Goal: Obtain resource: Download file/media

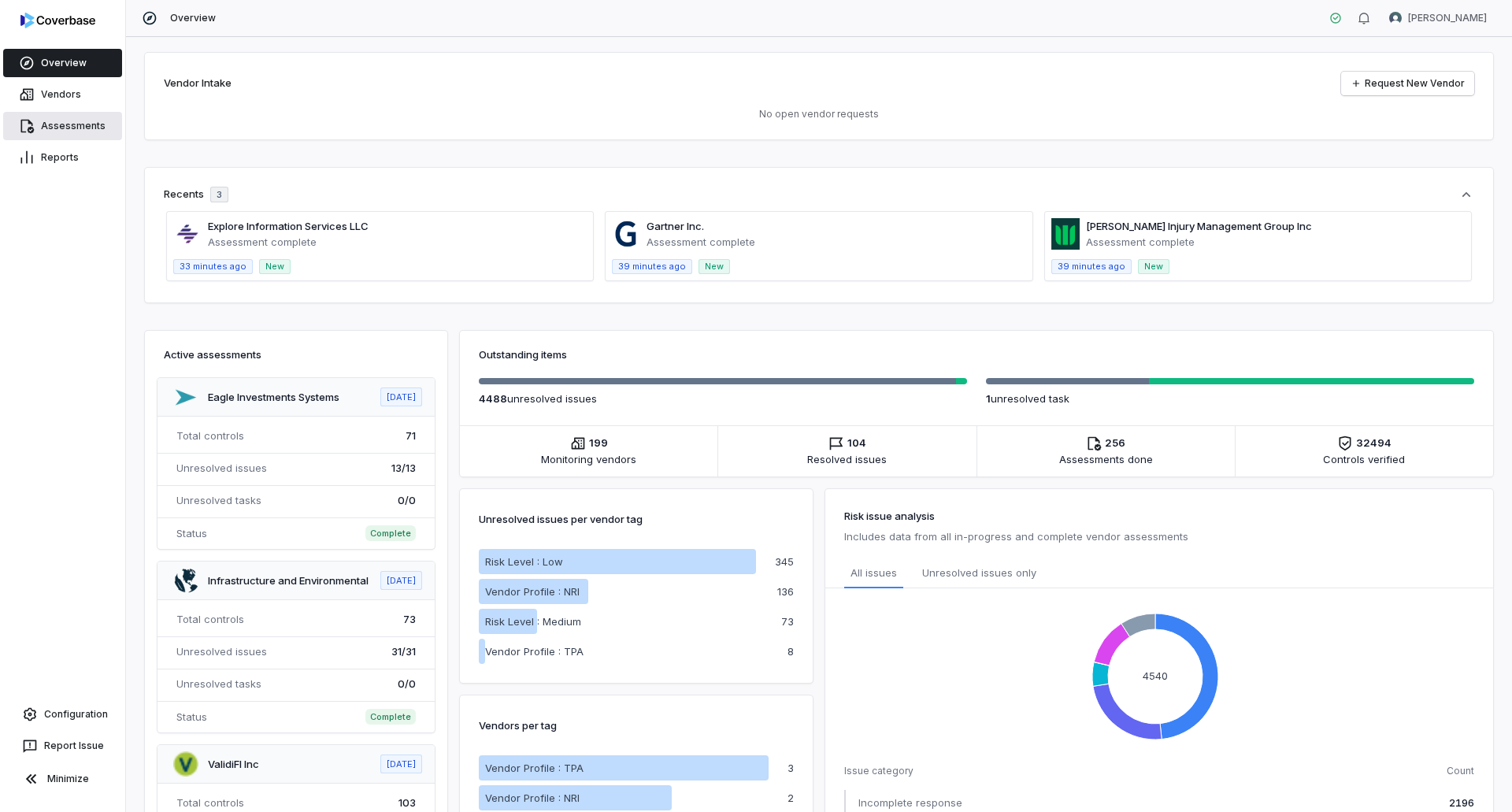
click at [95, 116] on link "Assessments" at bounding box center [62, 127] width 119 height 29
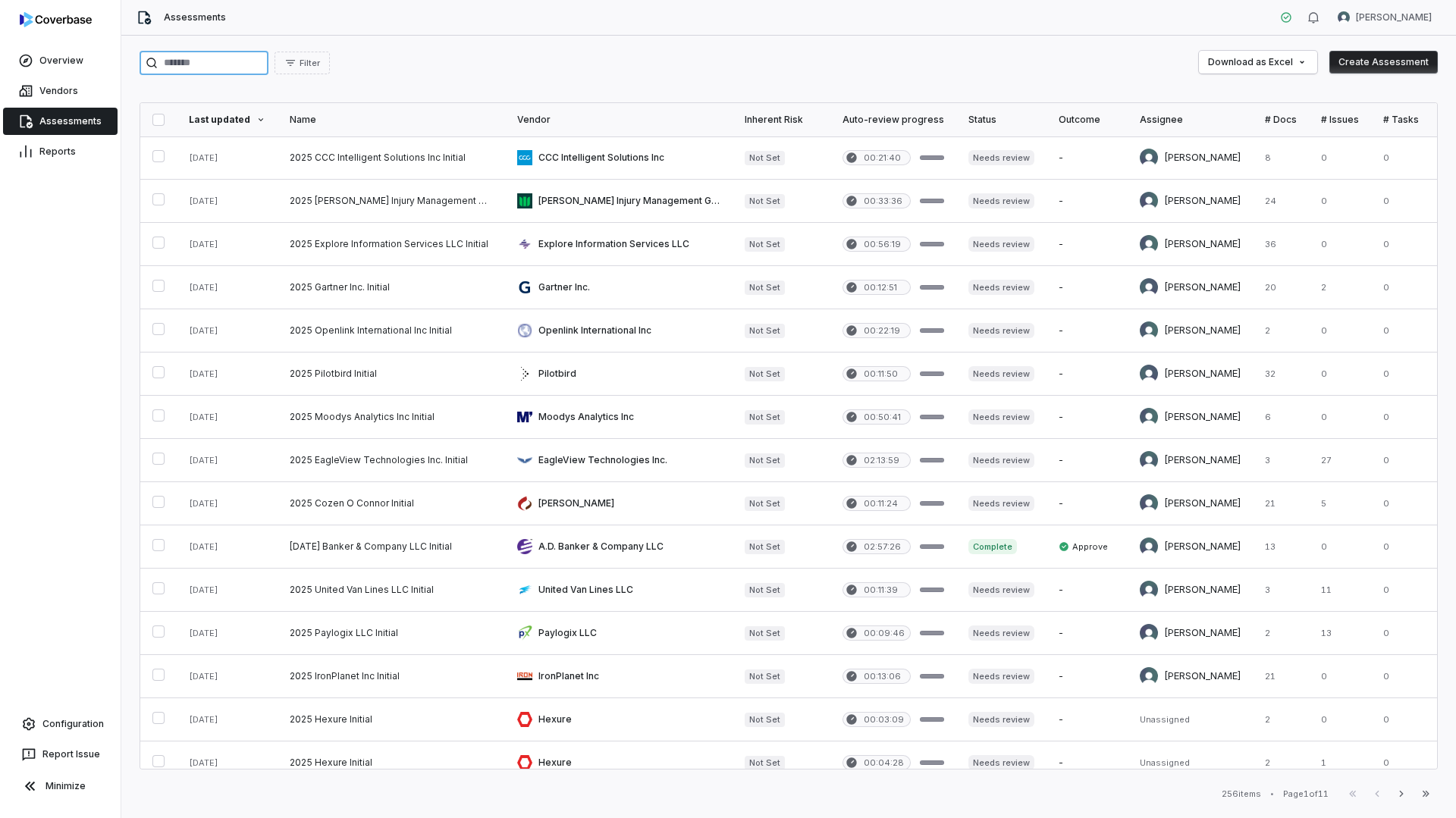
click at [241, 70] on input "search" at bounding box center [203, 63] width 128 height 24
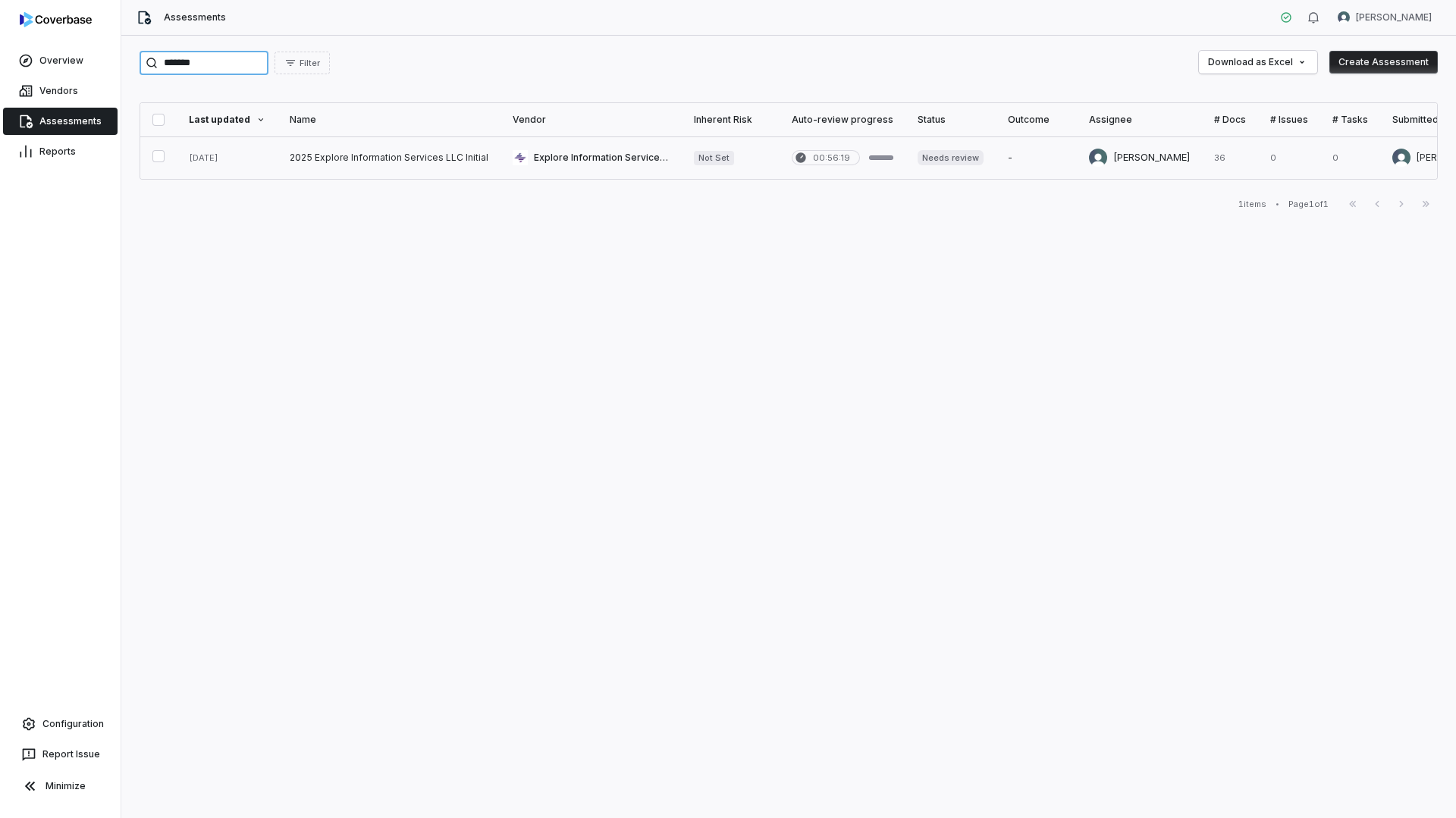
type input "*******"
click at [488, 164] on link at bounding box center [388, 158] width 223 height 43
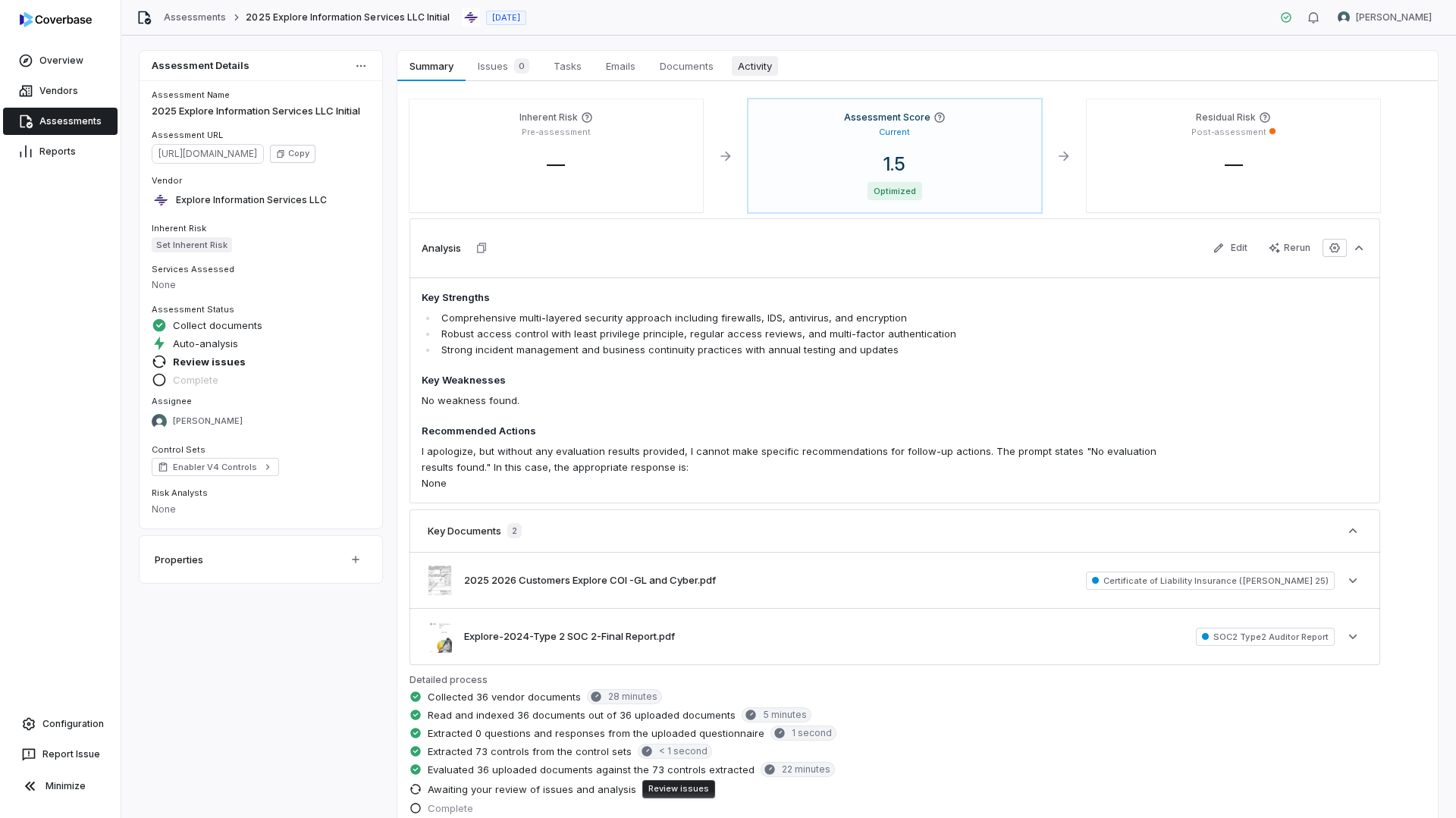
click at [760, 77] on link "Activity Activity" at bounding box center [754, 66] width 58 height 31
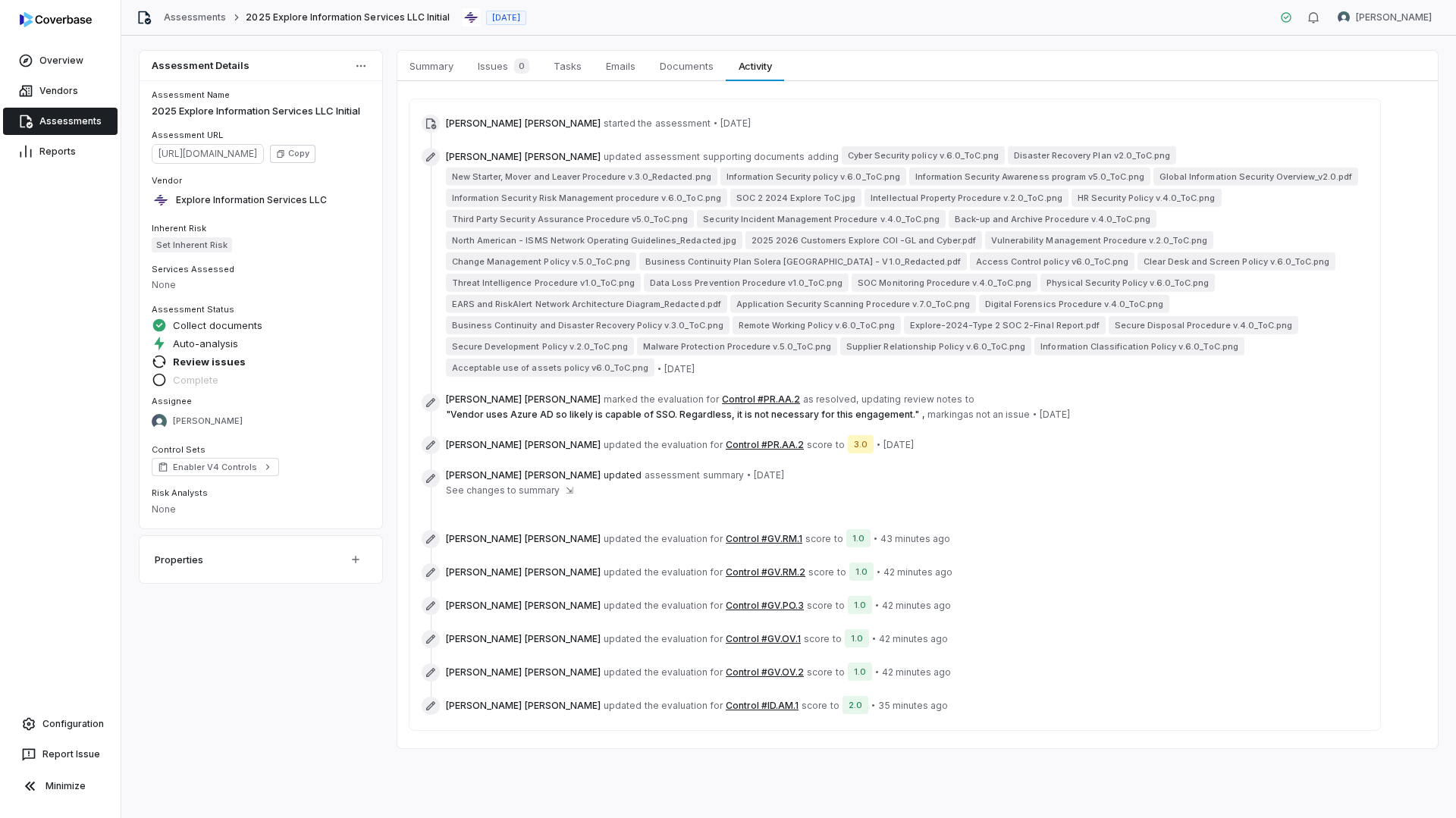
click at [528, 470] on span "[PERSON_NAME] updated assessment summary • [DATE]" at bounding box center [615, 475] width 338 height 12
click at [530, 484] on span "See changes to summary" at bounding box center [502, 490] width 114 height 12
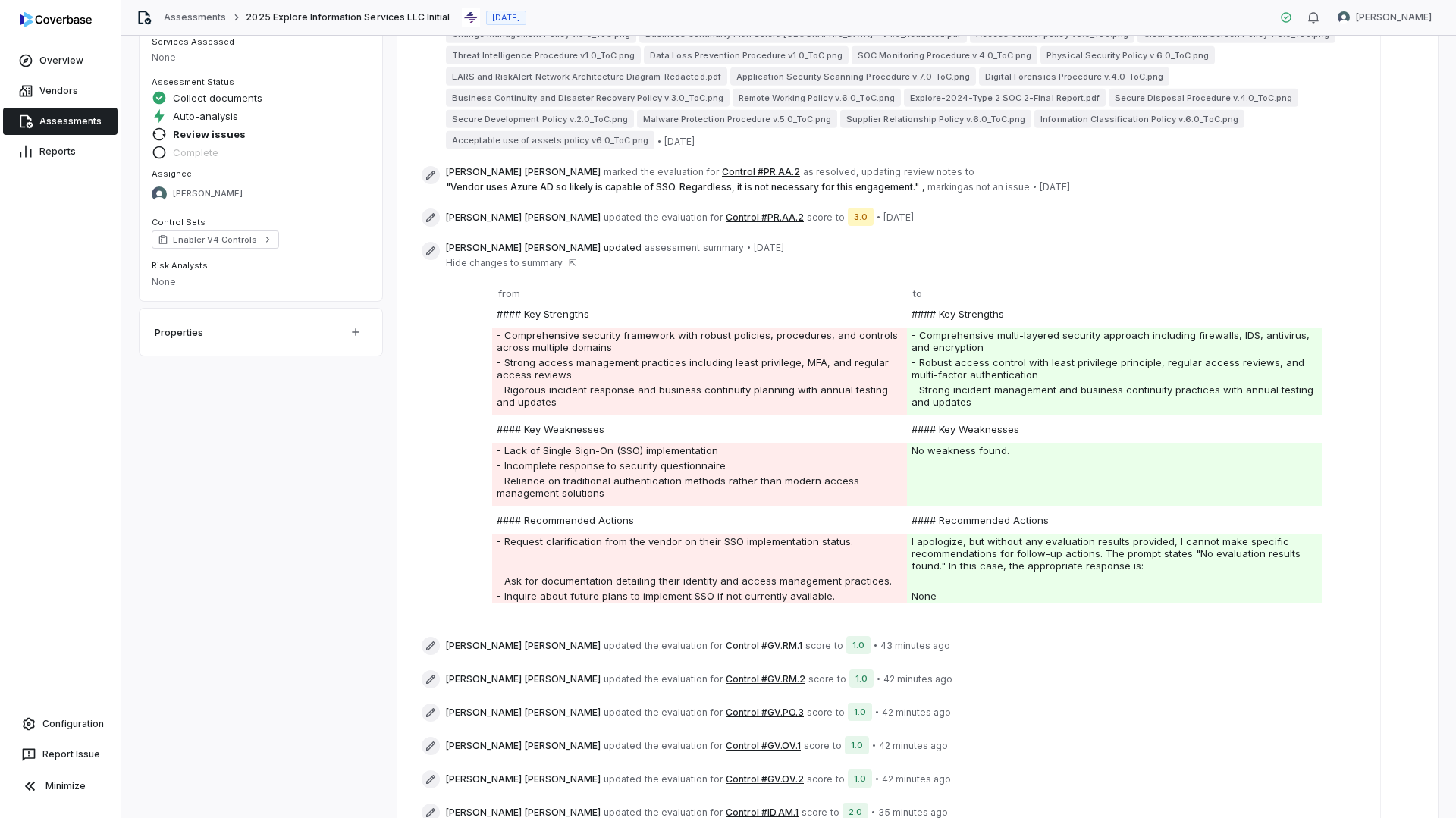
scroll to position [259, 0]
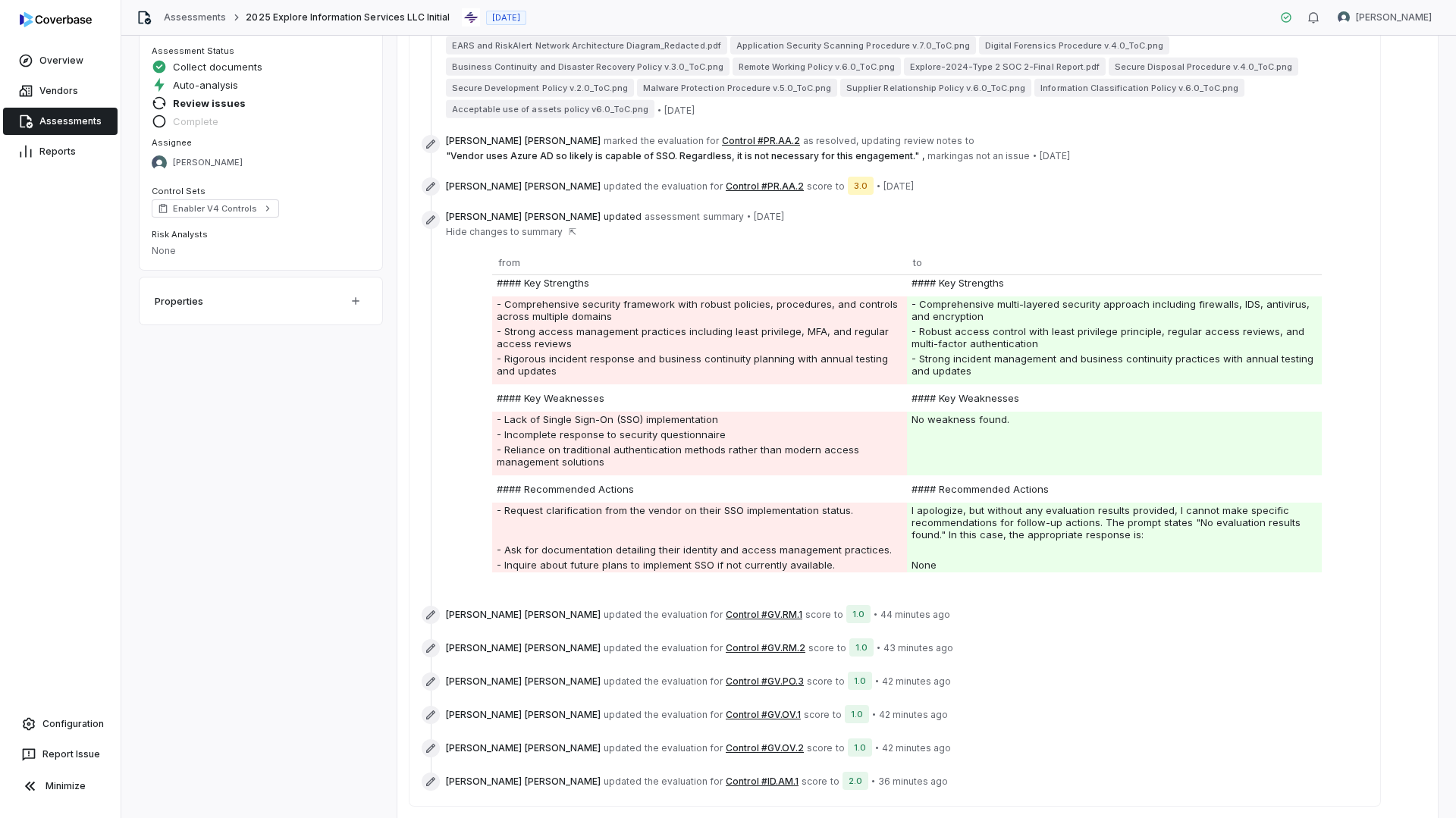
click at [726, 709] on button "Control #GV.OV.1" at bounding box center [763, 714] width 75 height 12
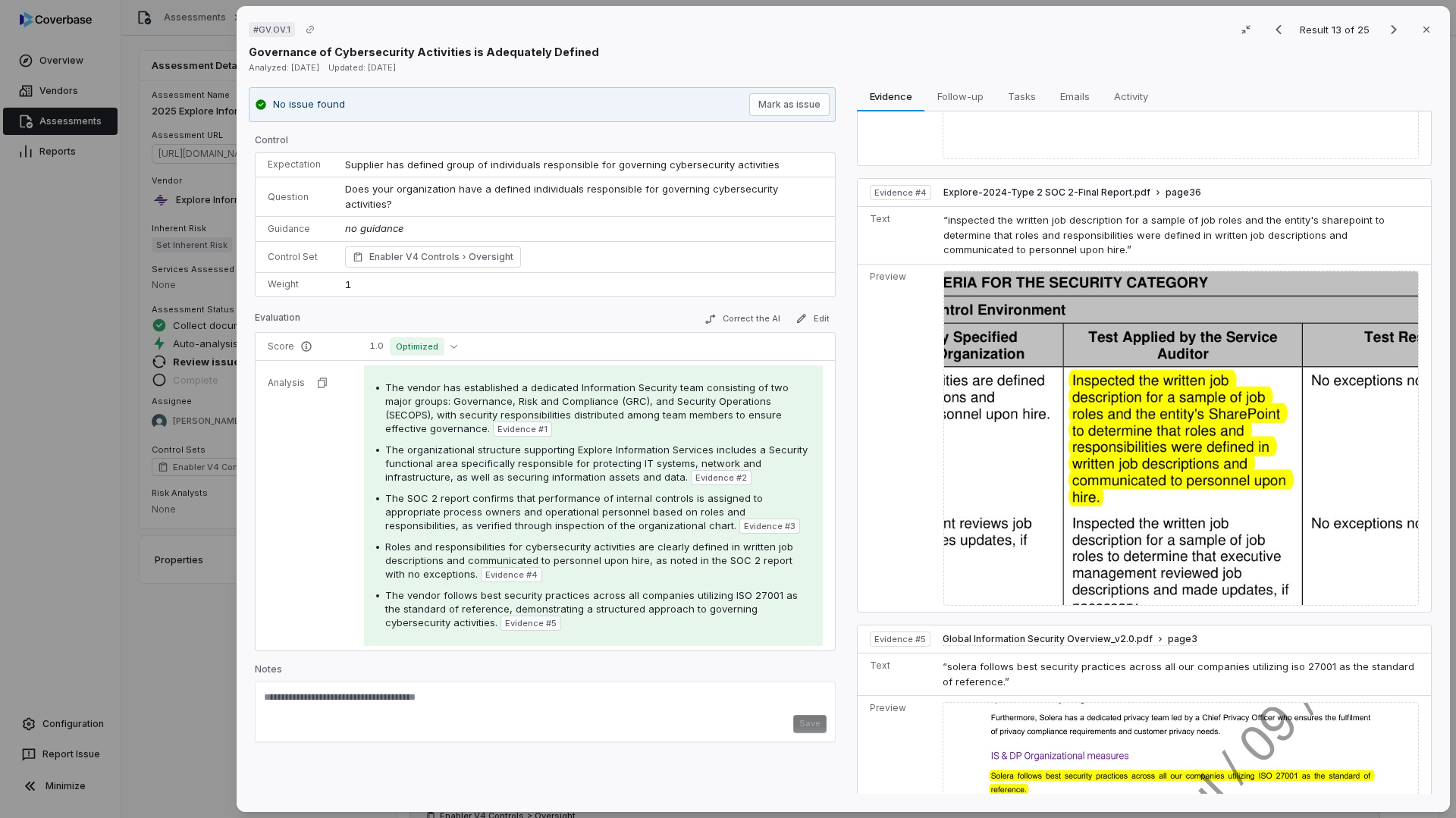
scroll to position [1051, 0]
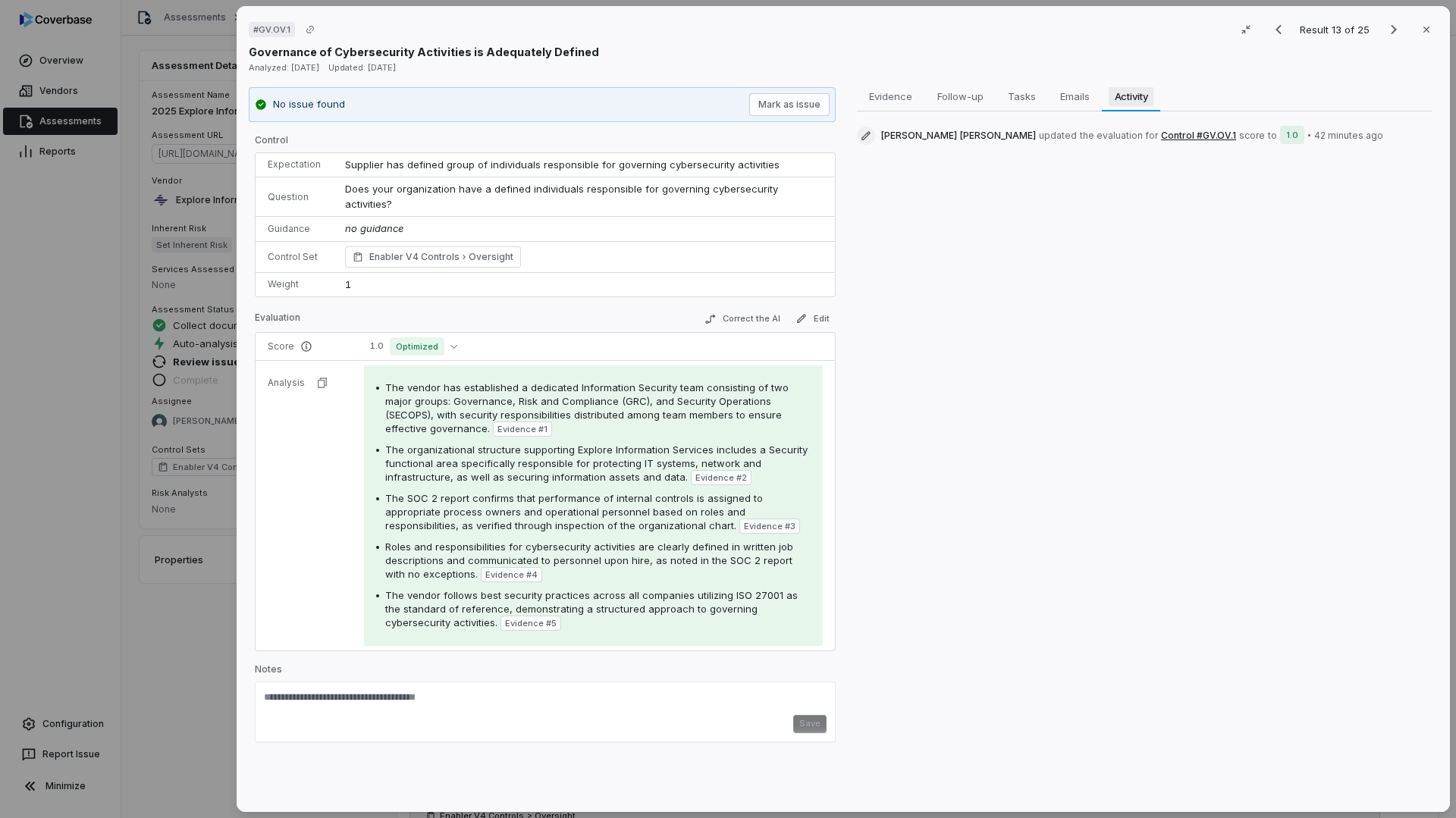
click at [1122, 104] on span "Activity" at bounding box center [1132, 96] width 45 height 19
click at [896, 104] on span "Evidence" at bounding box center [891, 96] width 55 height 19
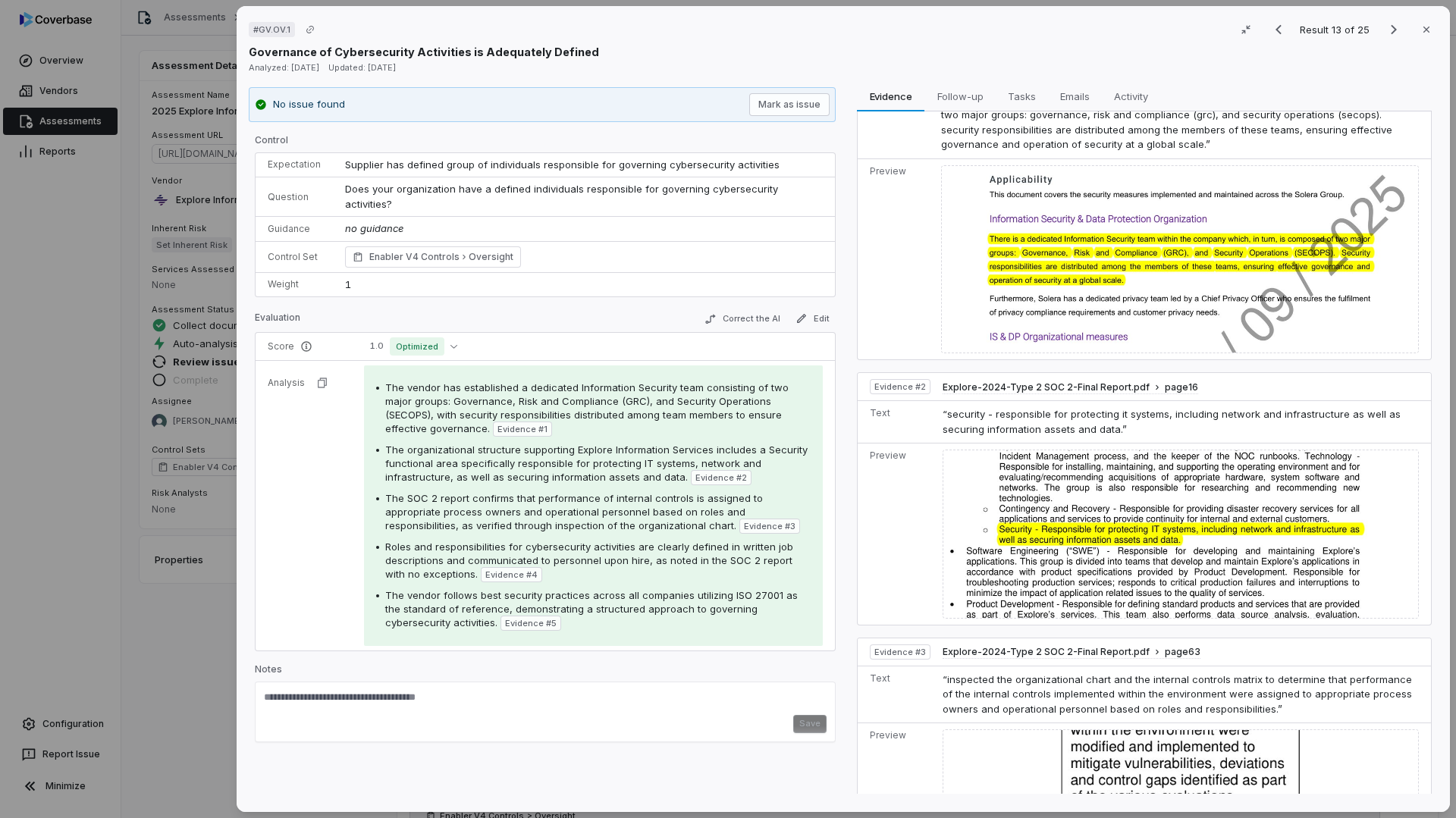
scroll to position [0, 0]
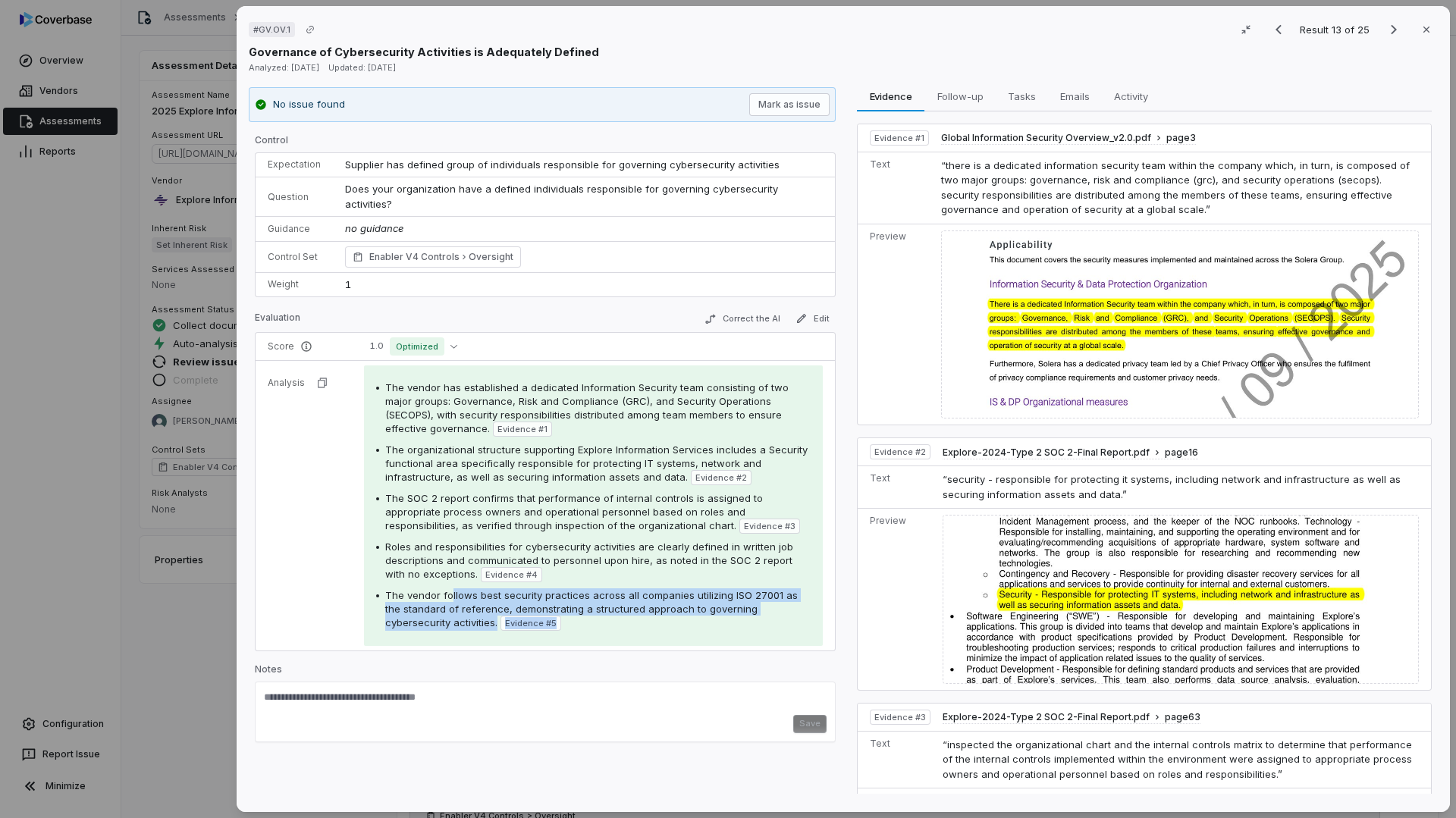
drag, startPoint x: 452, startPoint y: 577, endPoint x: 684, endPoint y: 619, distance: 235.8
click at [684, 619] on div "The vendor has established a dedicated Information Security team consisting of …" at bounding box center [593, 507] width 459 height 281
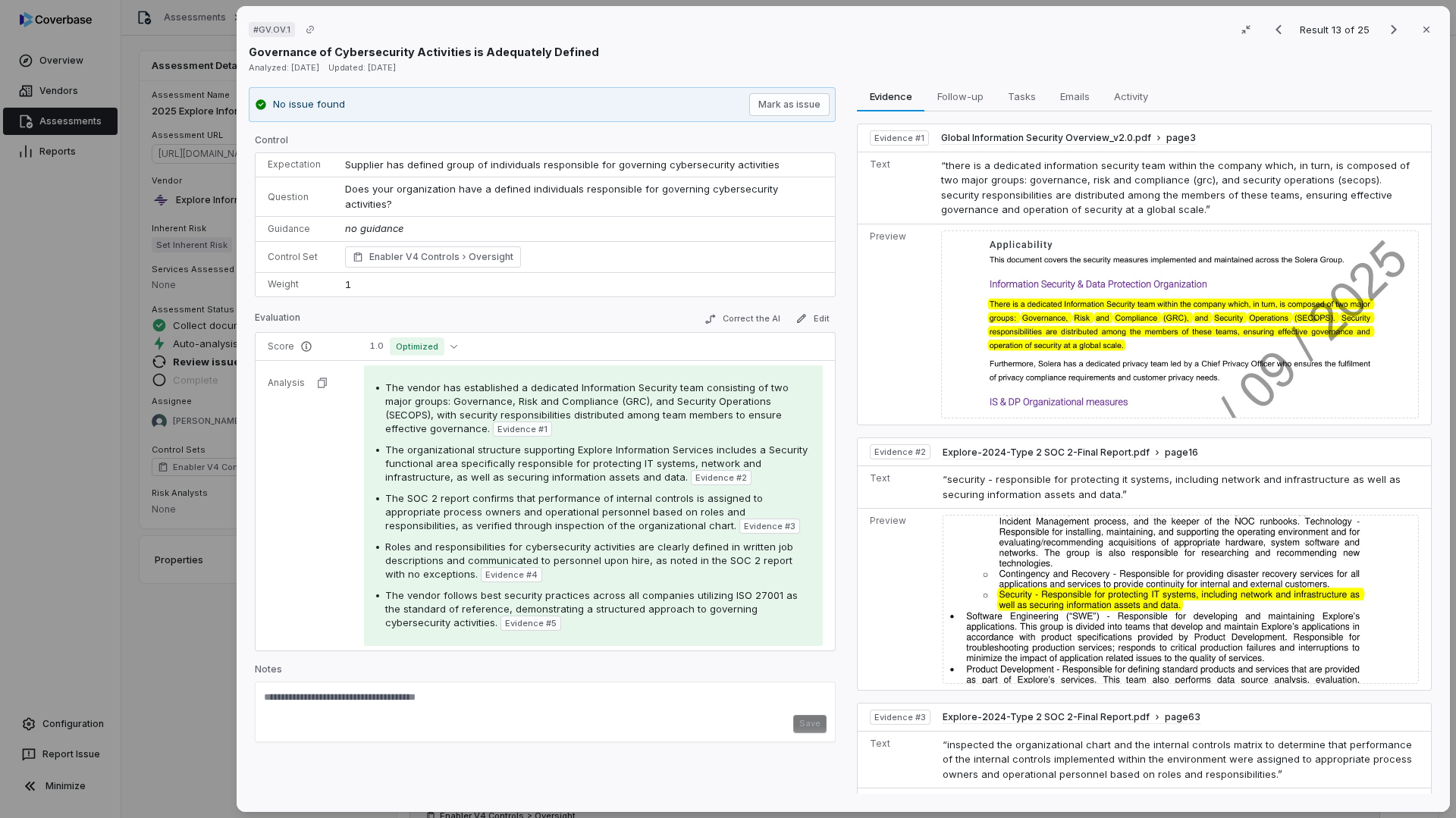
click at [657, 603] on div "The vendor follows best security practices across all companies utilizing ISO 2…" at bounding box center [598, 610] width 425 height 43
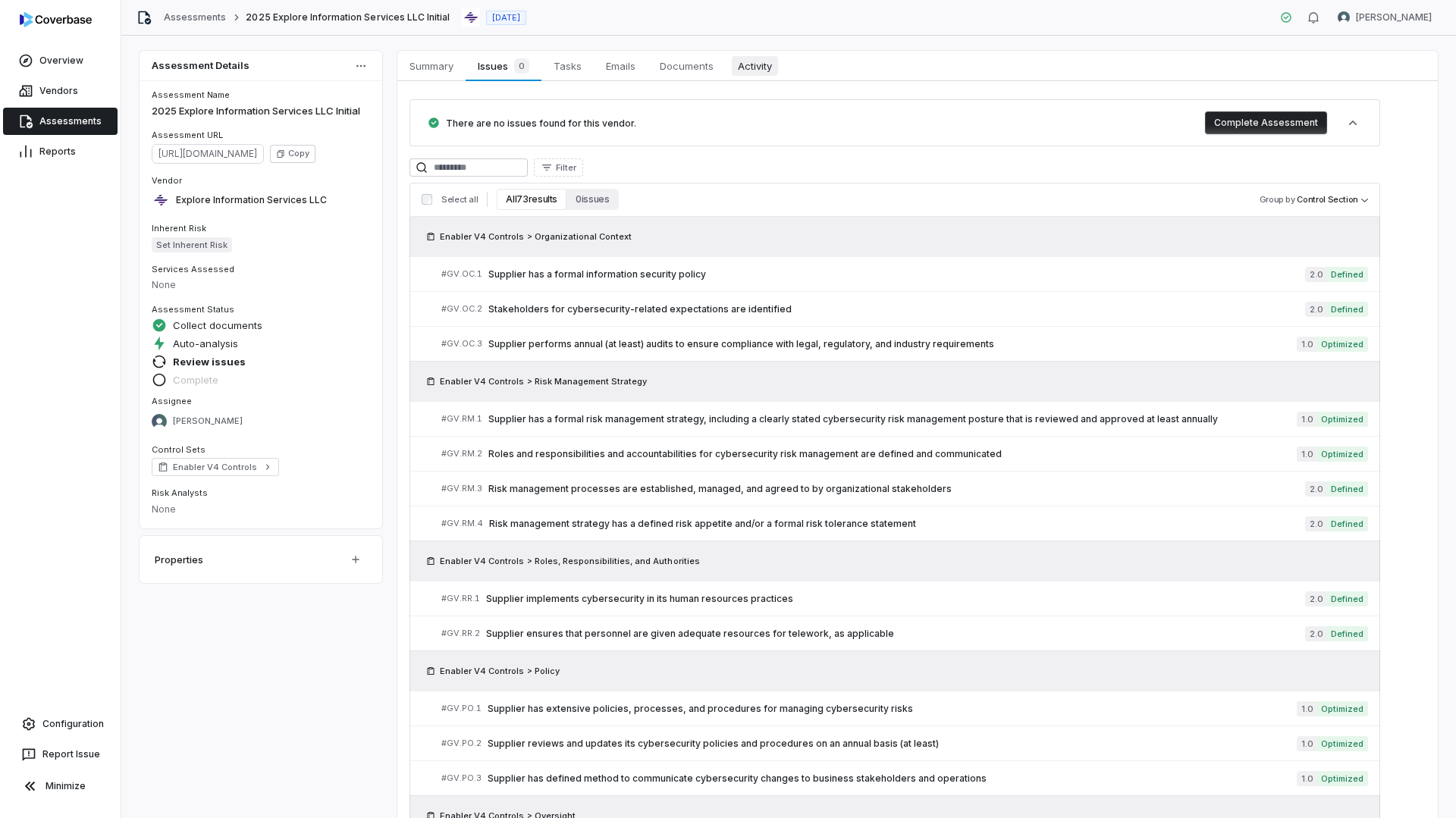
click at [759, 79] on link "Activity Activity" at bounding box center [754, 66] width 58 height 31
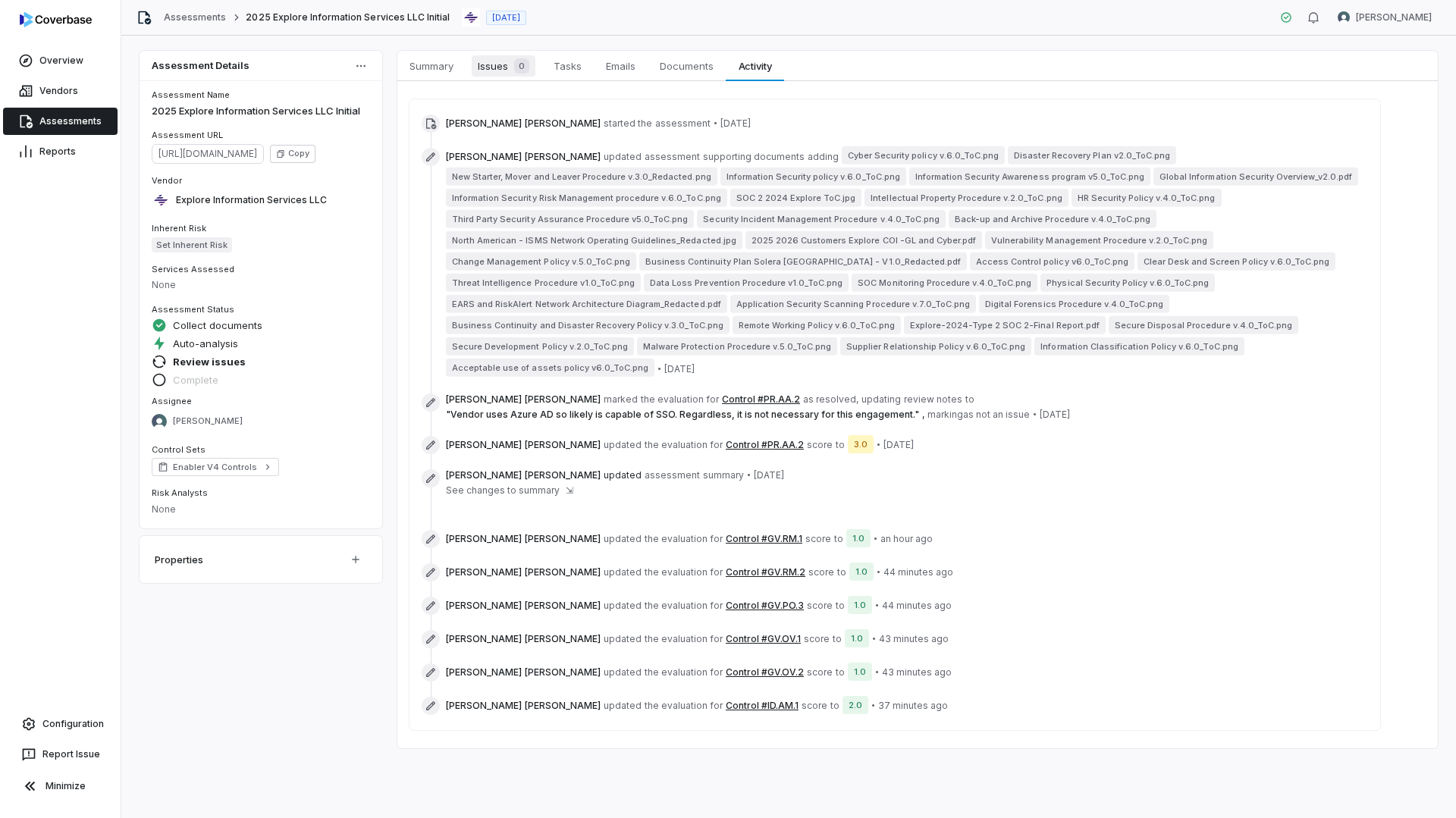
click at [513, 67] on div "0" at bounding box center [519, 66] width 21 height 15
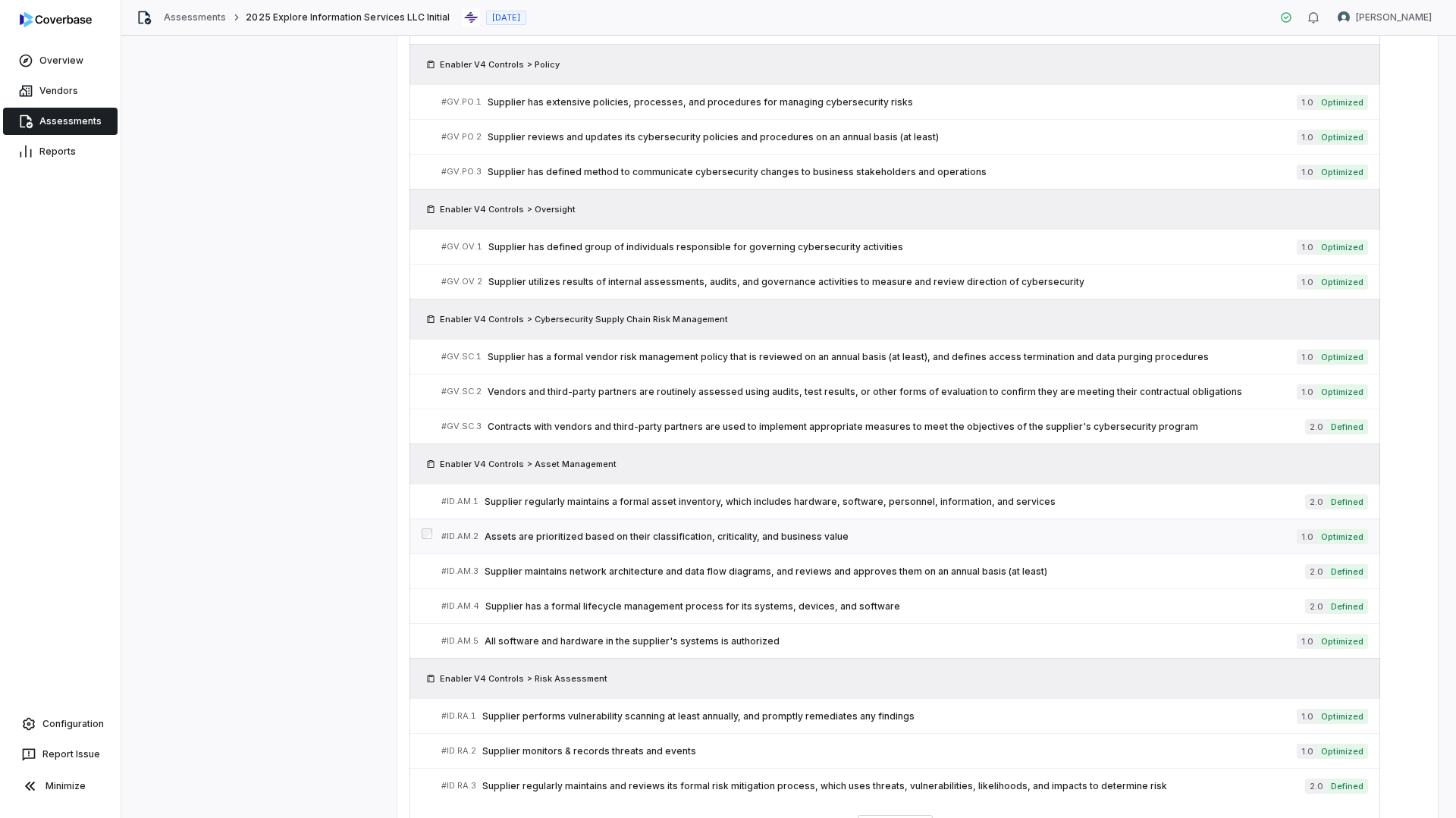
scroll to position [667, 0]
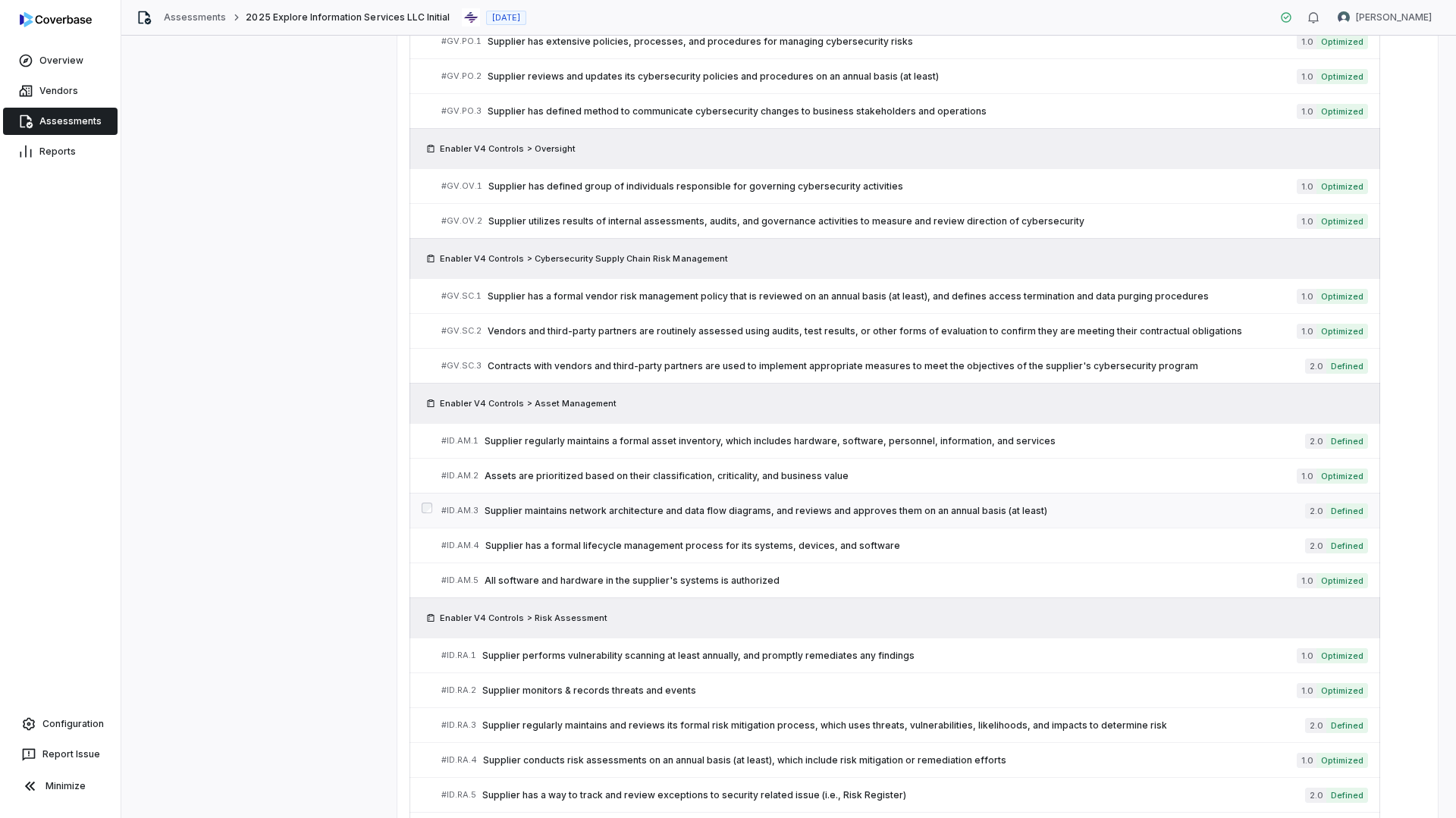
click at [681, 509] on span "Supplier maintains network architecture and data flow diagrams, and reviews and…" at bounding box center [895, 510] width 821 height 12
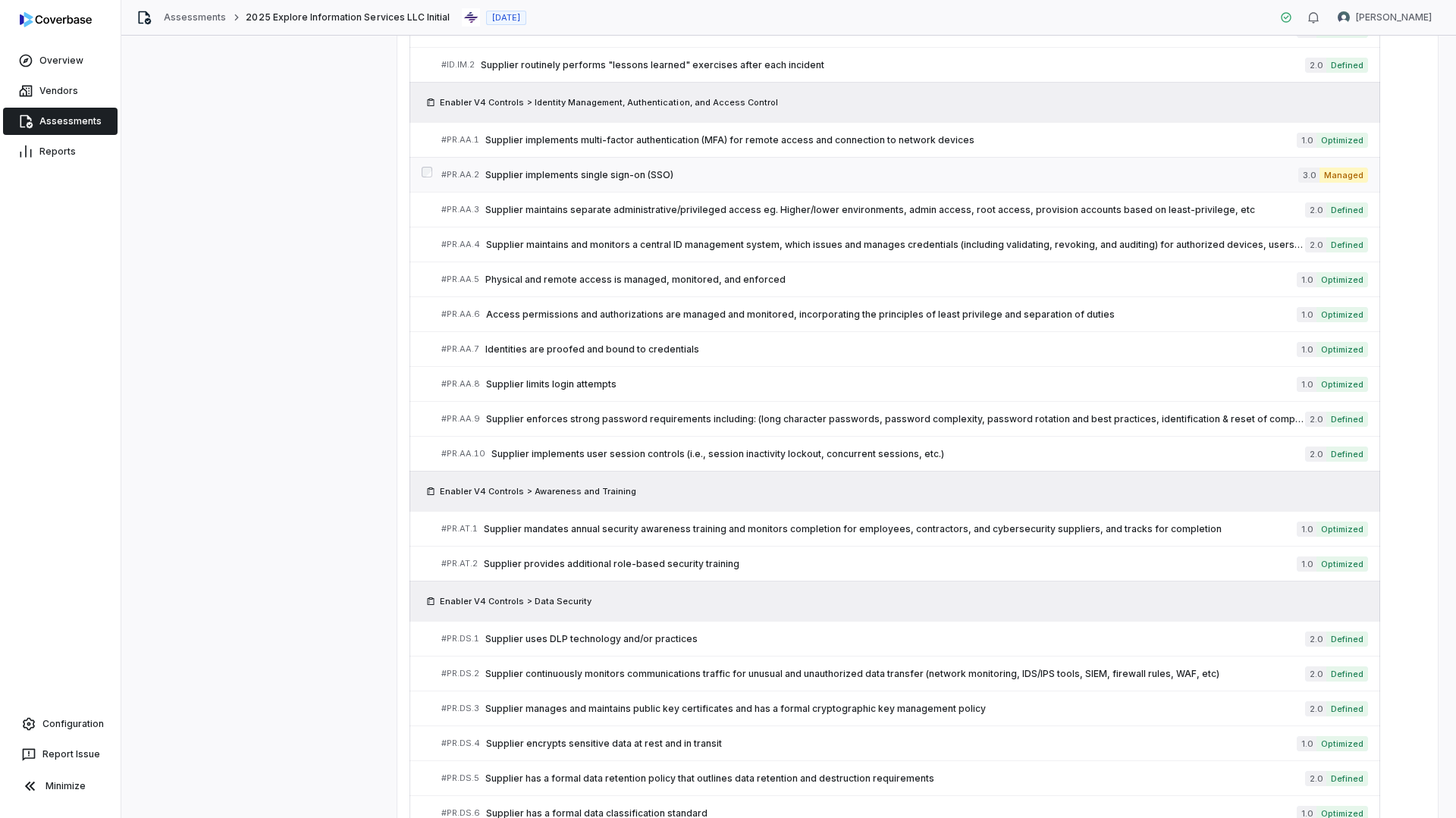
click at [672, 174] on span "Supplier implements single sign-on (SSO)" at bounding box center [892, 175] width 814 height 12
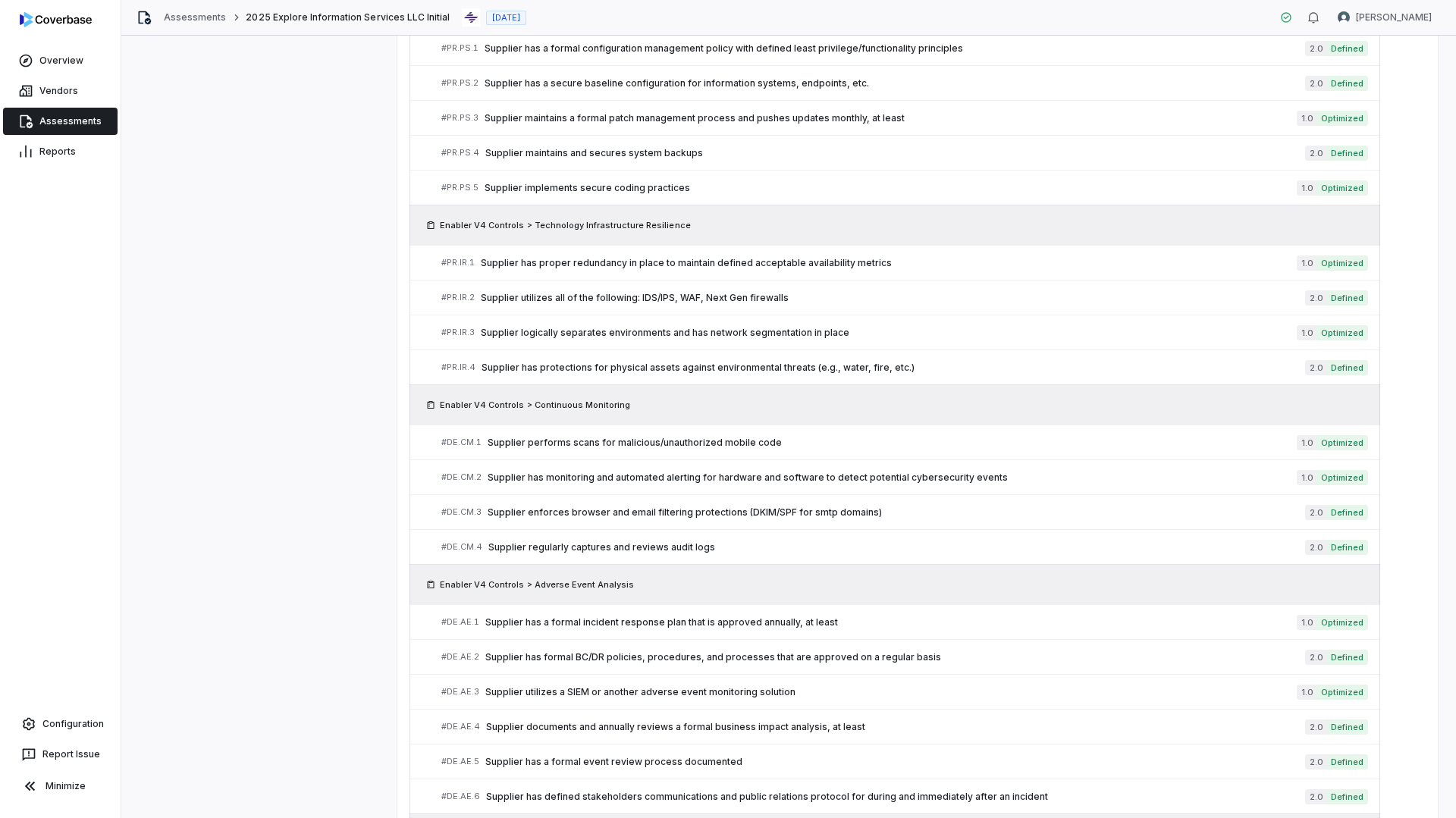
scroll to position [2661, 0]
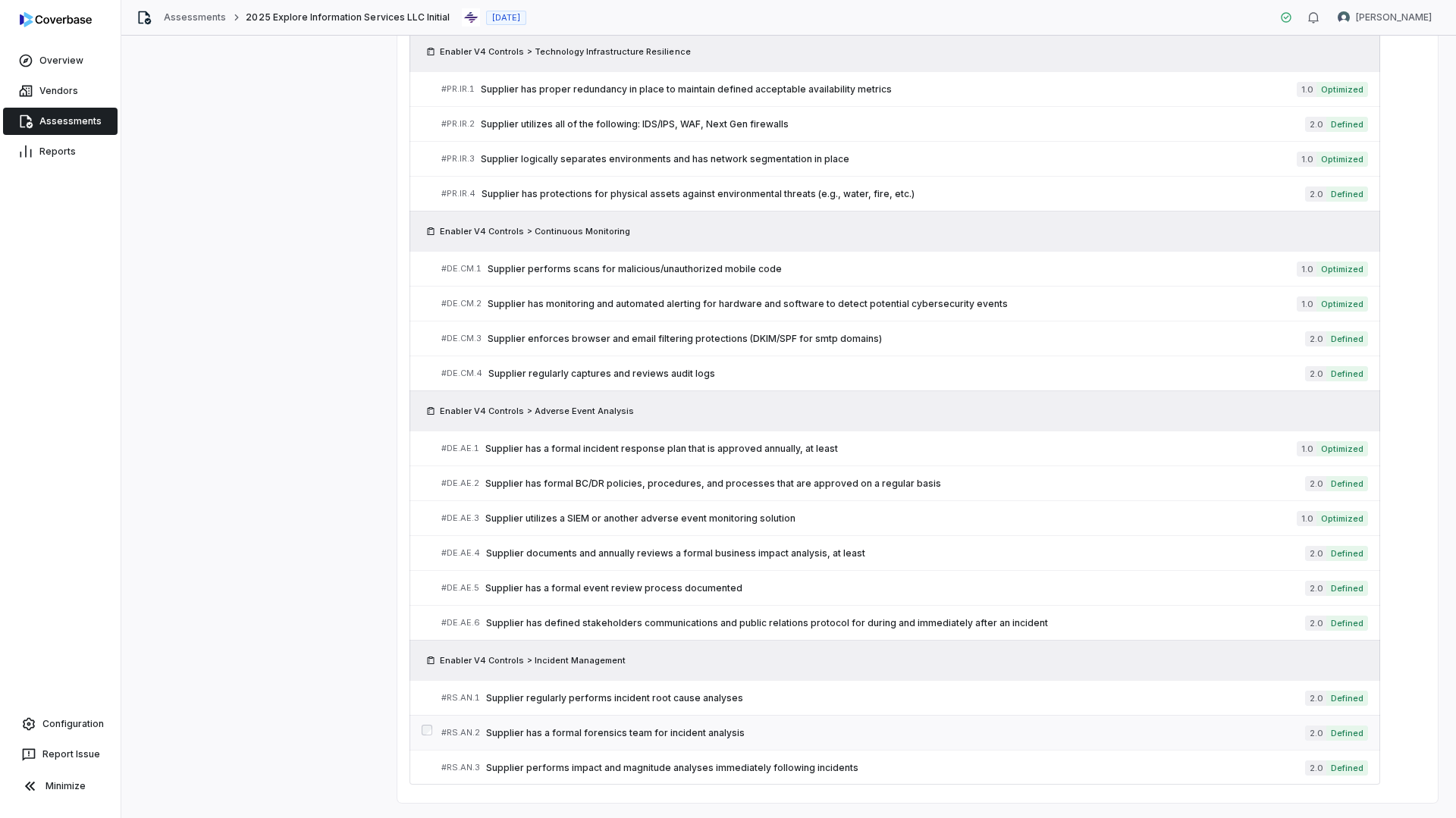
click at [580, 733] on span "Supplier has a formal forensics team for incident analysis" at bounding box center [896, 733] width 819 height 12
click at [557, 763] on span "Supplier performs impact and magnitude analyses immediately following incidents" at bounding box center [896, 768] width 819 height 12
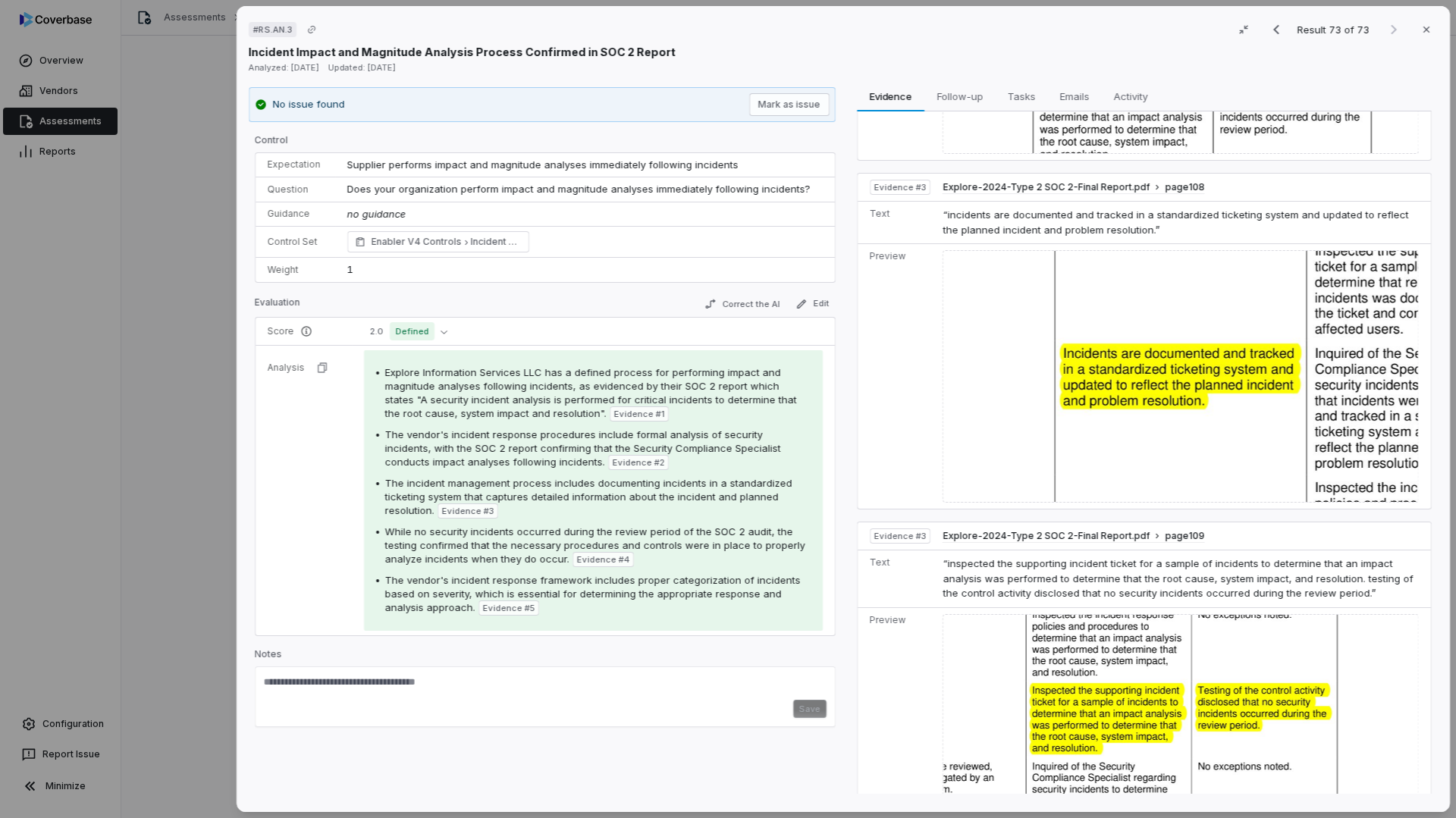
scroll to position [1744, 0]
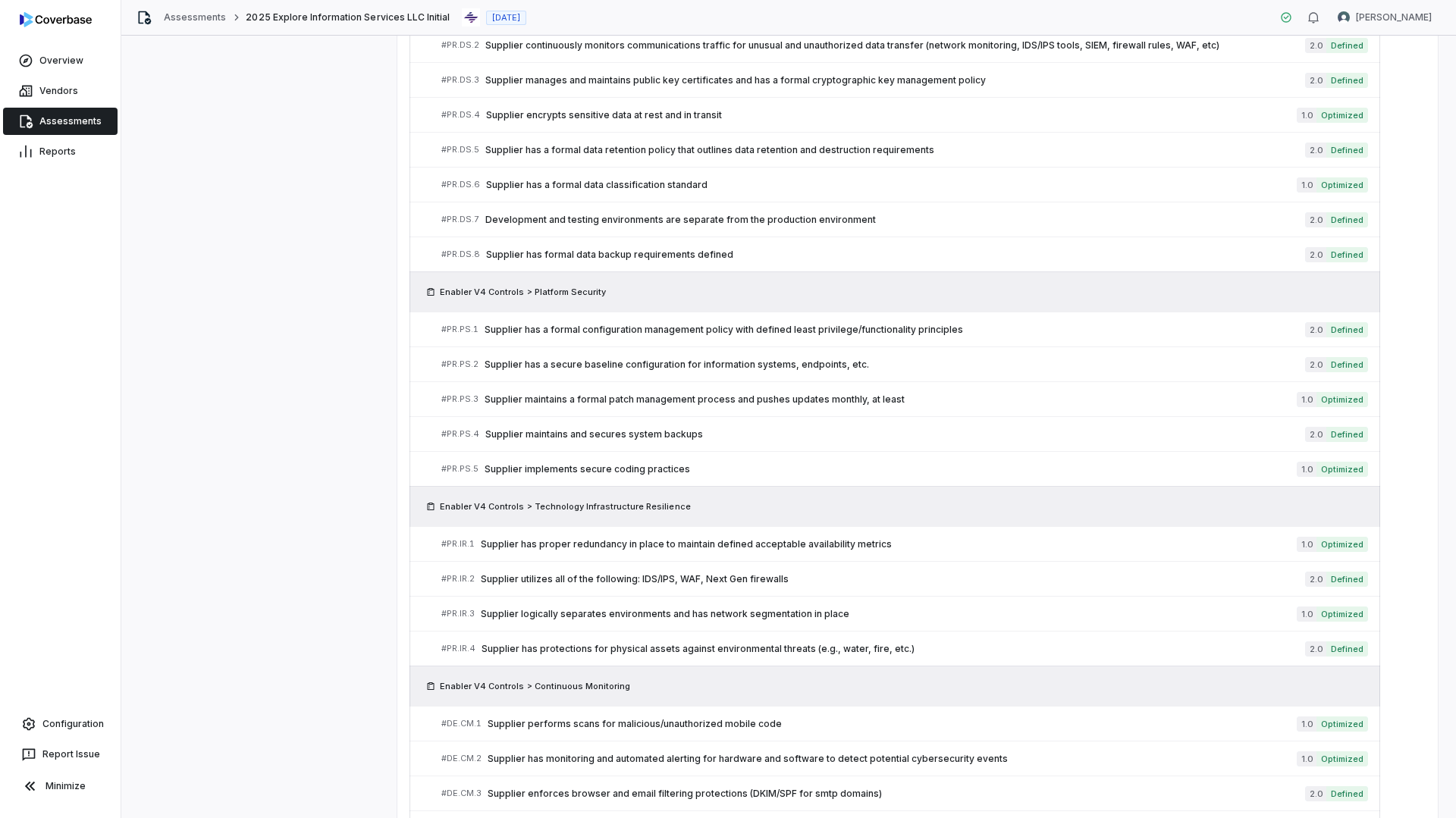
scroll to position [1752, 0]
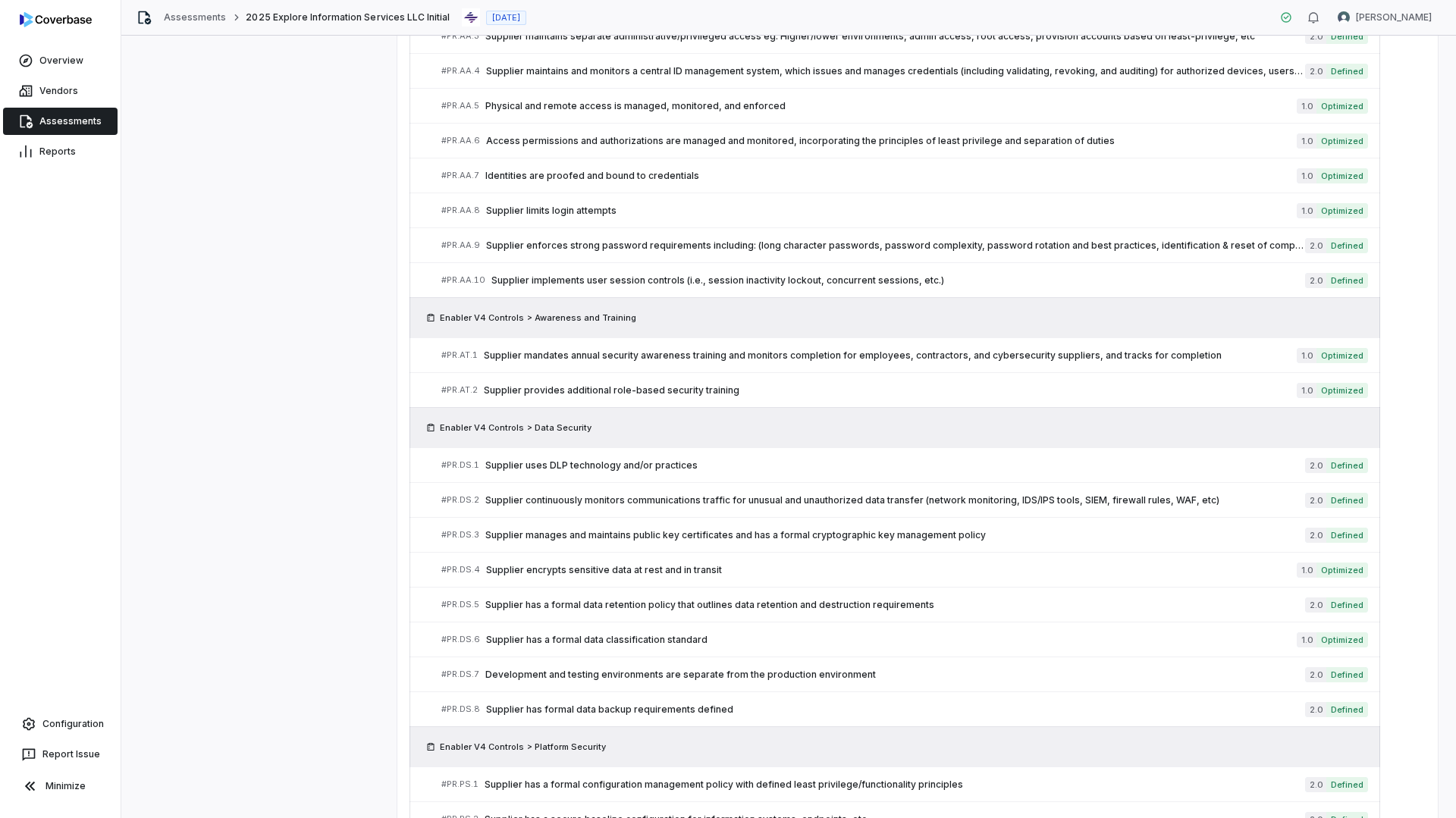
click at [85, 121] on link "Assessments" at bounding box center [60, 122] width 115 height 28
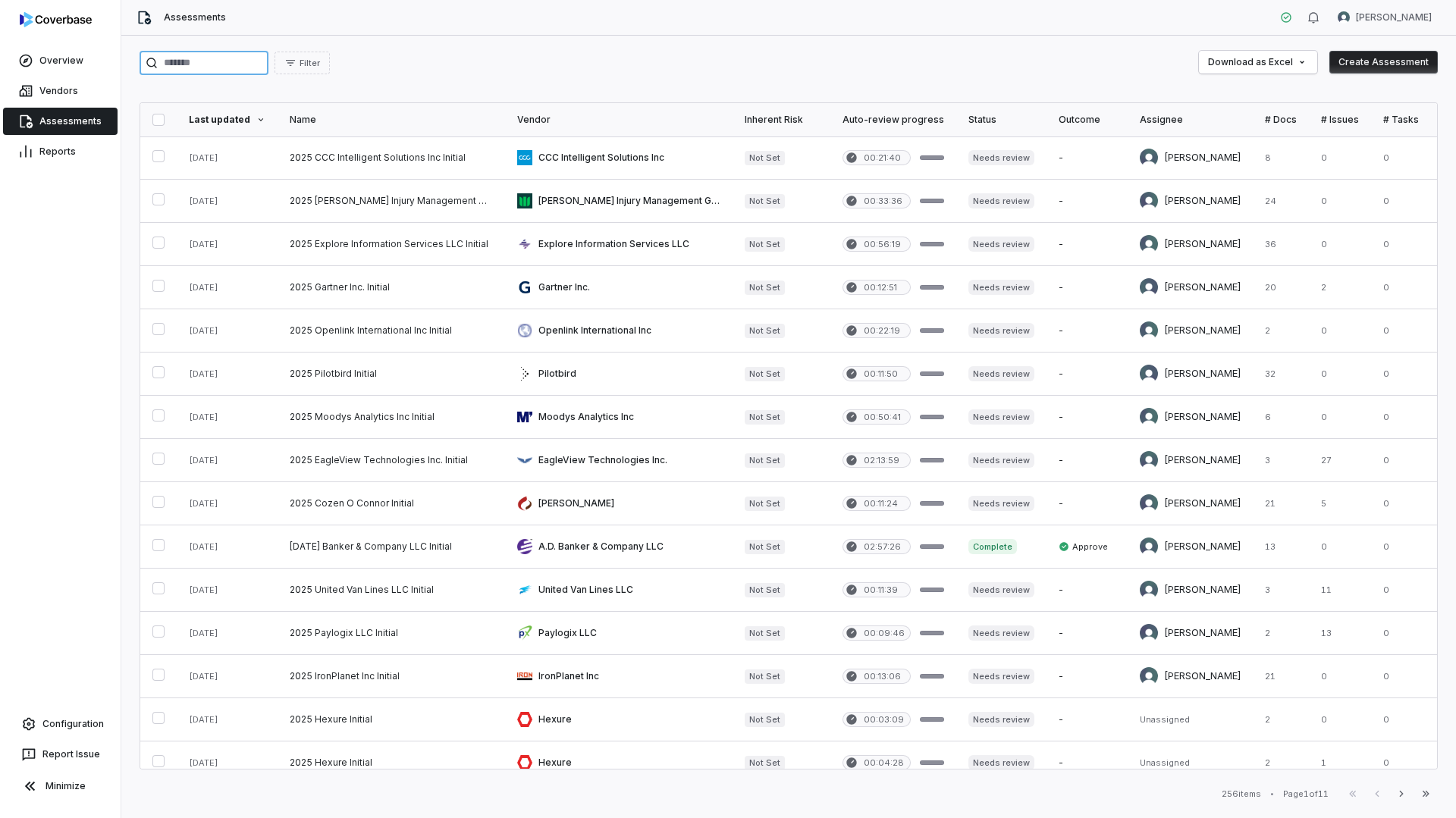
click at [260, 58] on input "search" at bounding box center [203, 63] width 128 height 24
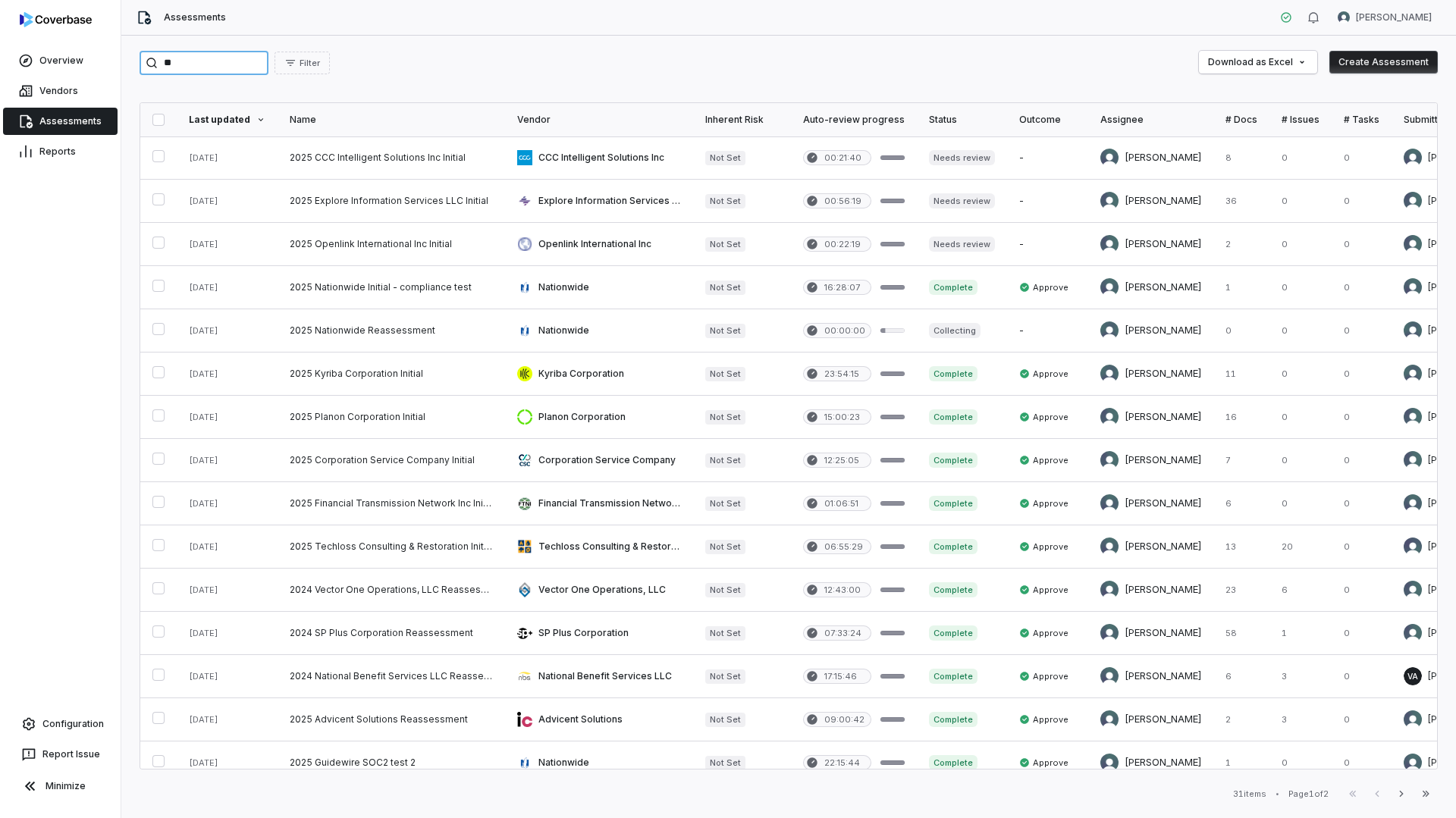
type input "*"
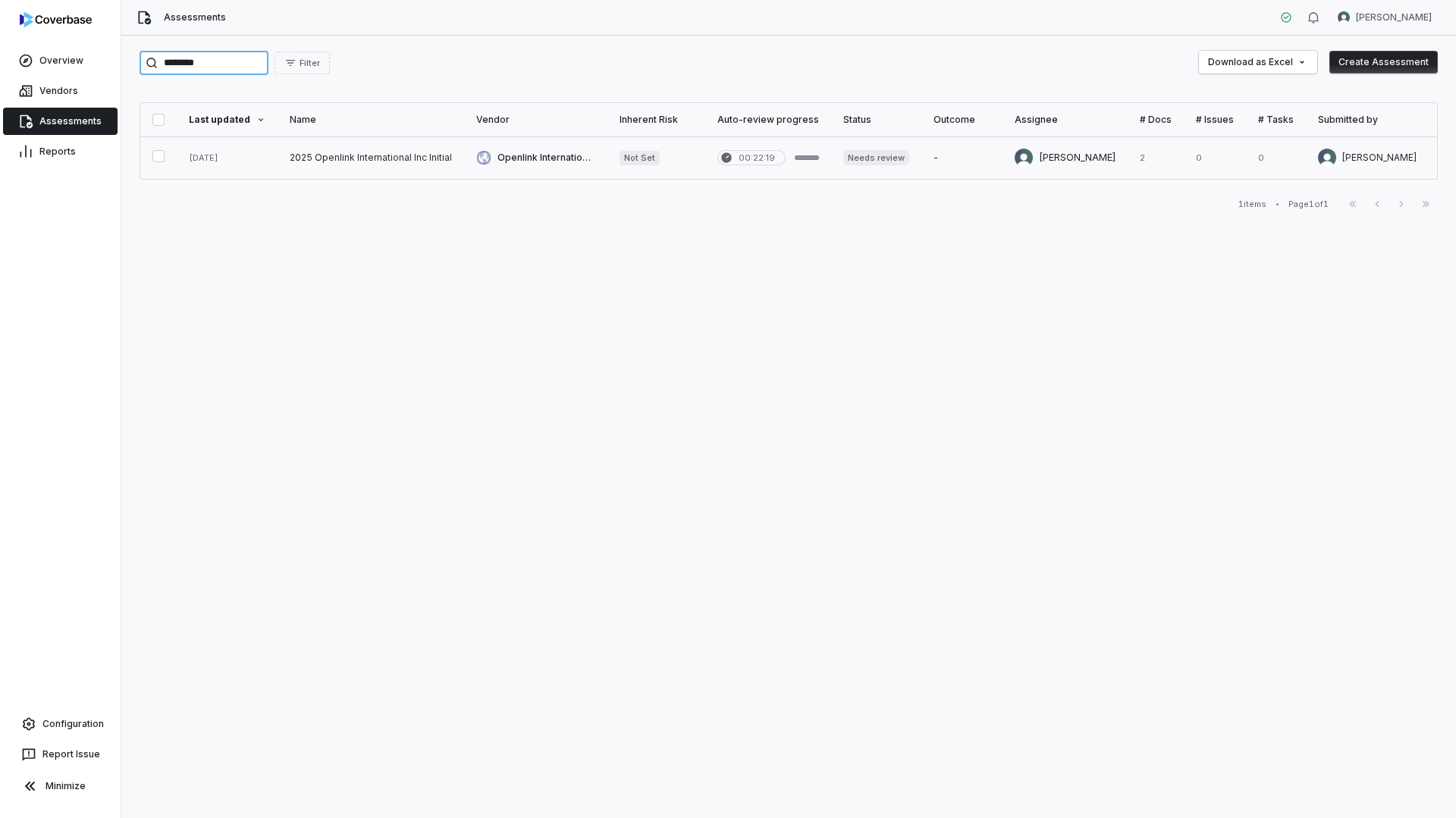
type input "********"
click at [564, 150] on link at bounding box center [535, 158] width 143 height 43
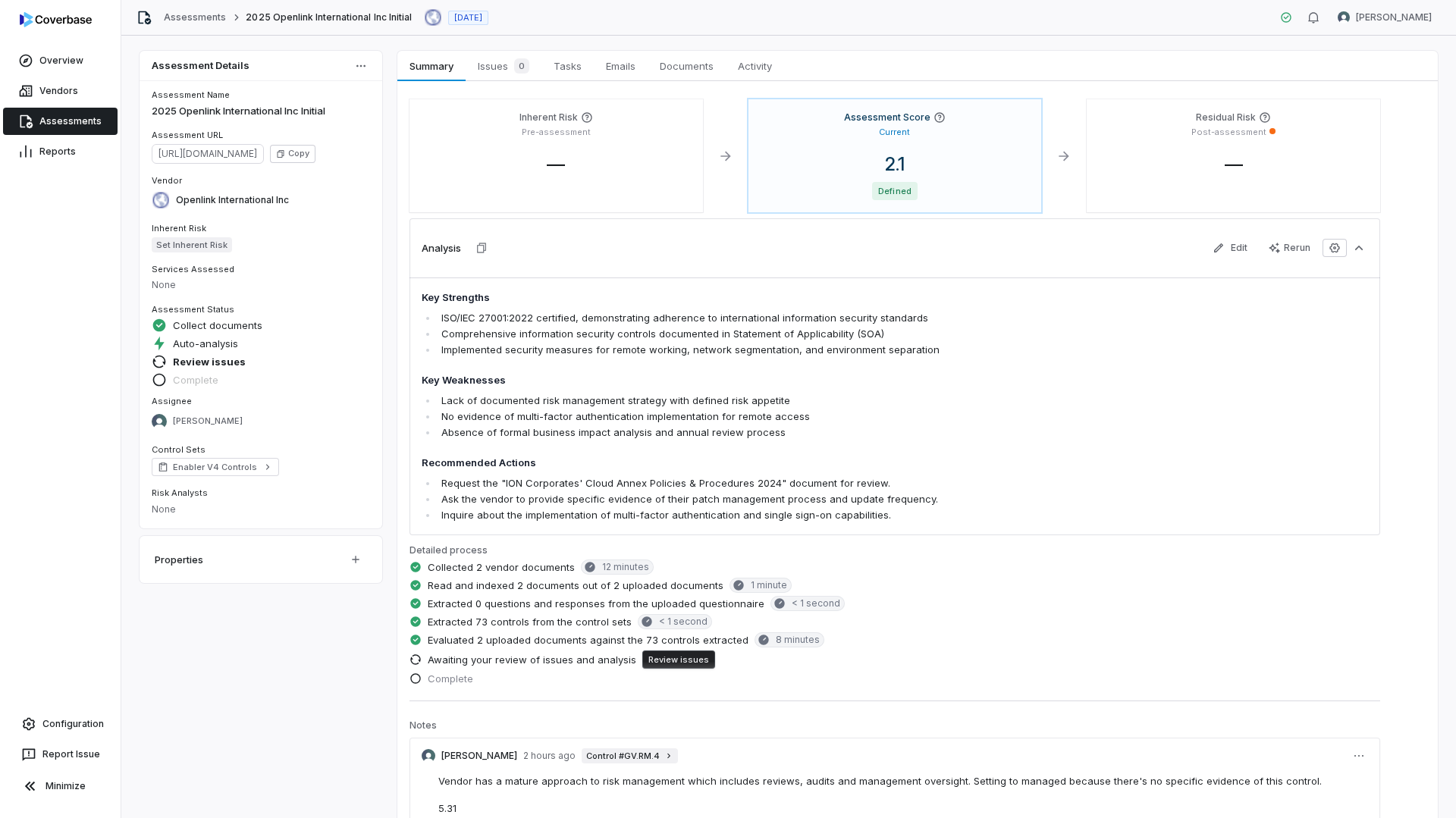
drag, startPoint x: 339, startPoint y: 606, endPoint x: 338, endPoint y: 287, distance: 319.0
click at [716, 68] on span "Documents" at bounding box center [686, 66] width 66 height 19
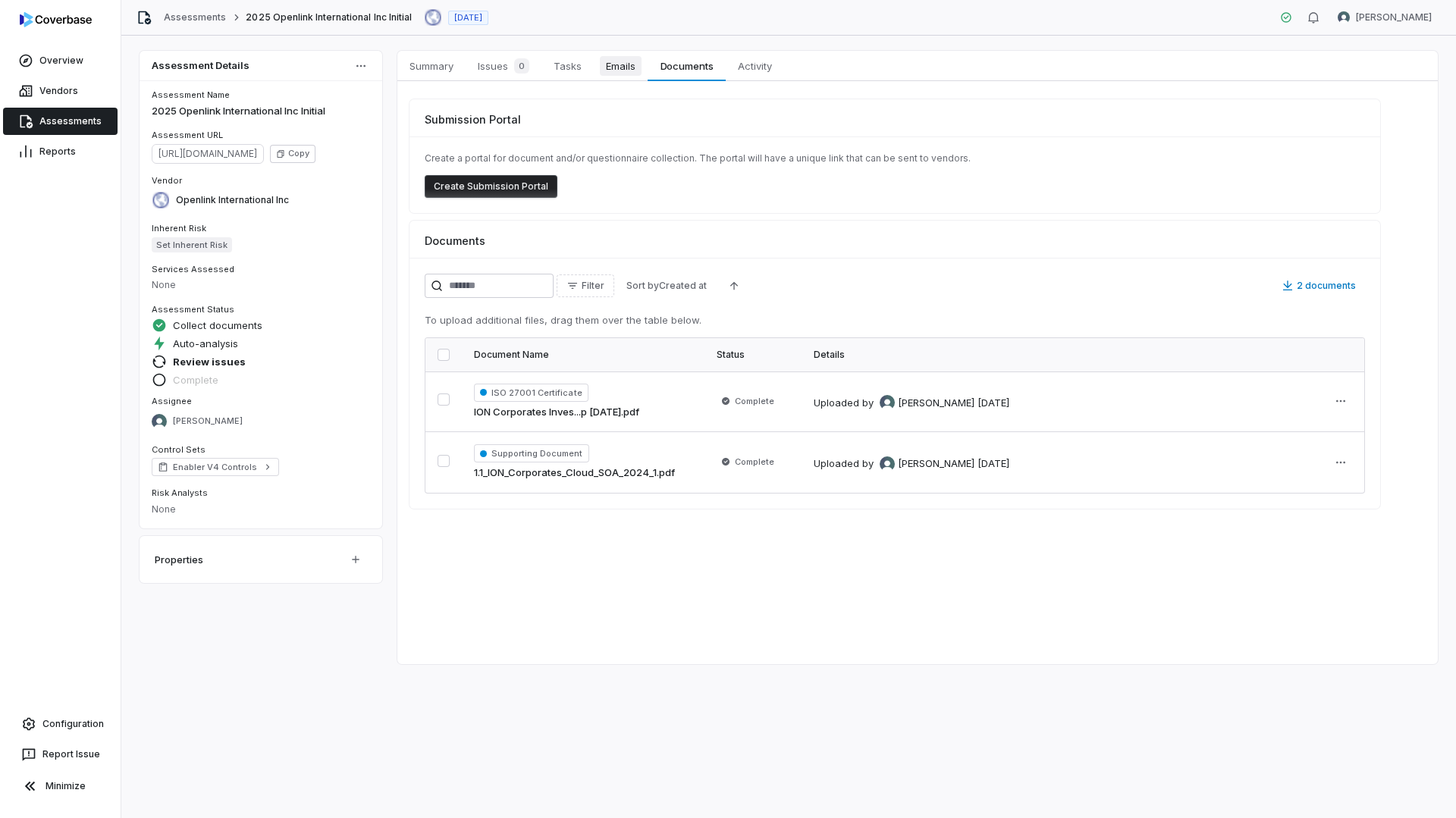
click at [624, 69] on span "Emails" at bounding box center [620, 66] width 42 height 19
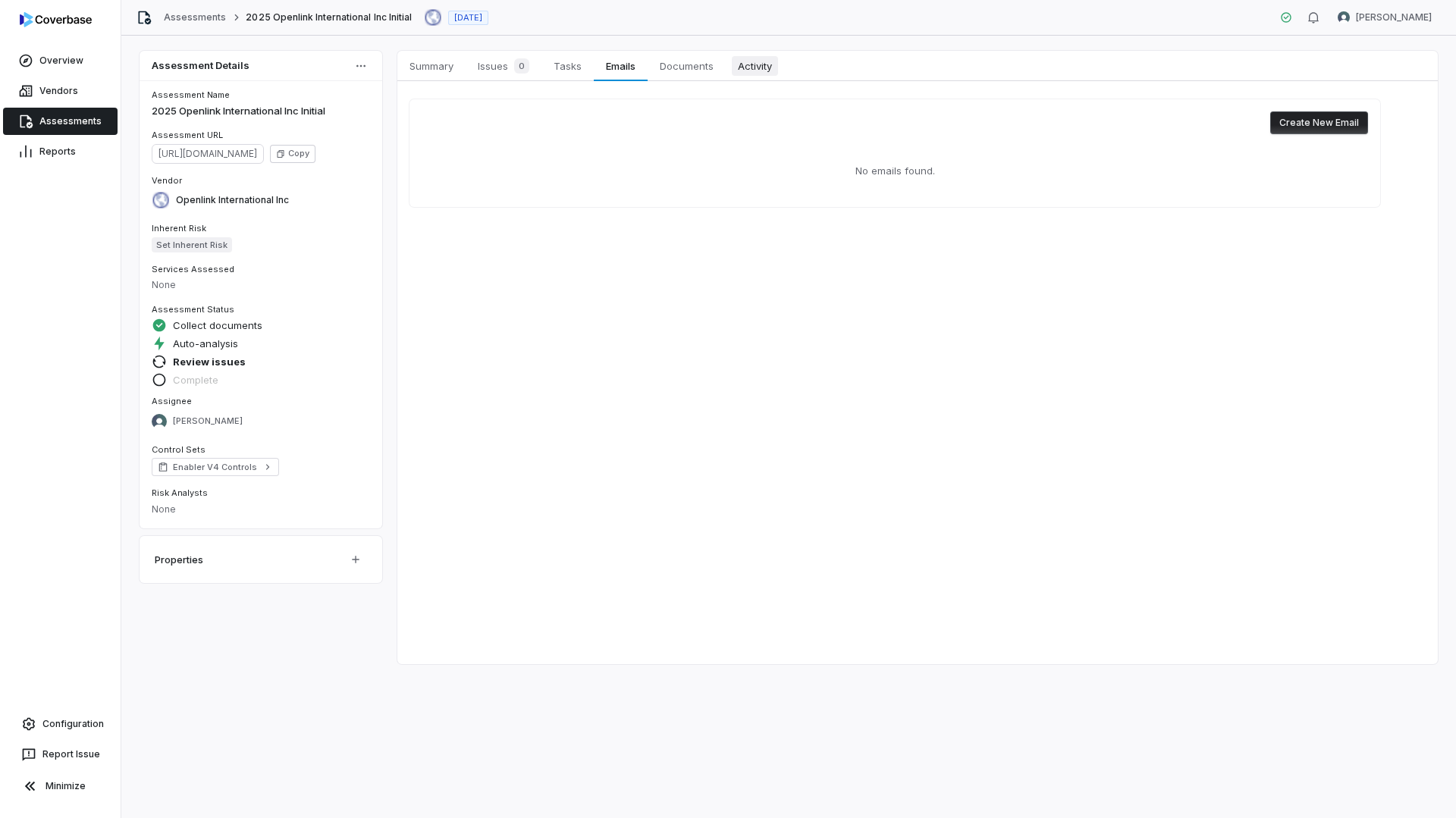
click at [729, 67] on link "Activity Activity" at bounding box center [754, 66] width 58 height 31
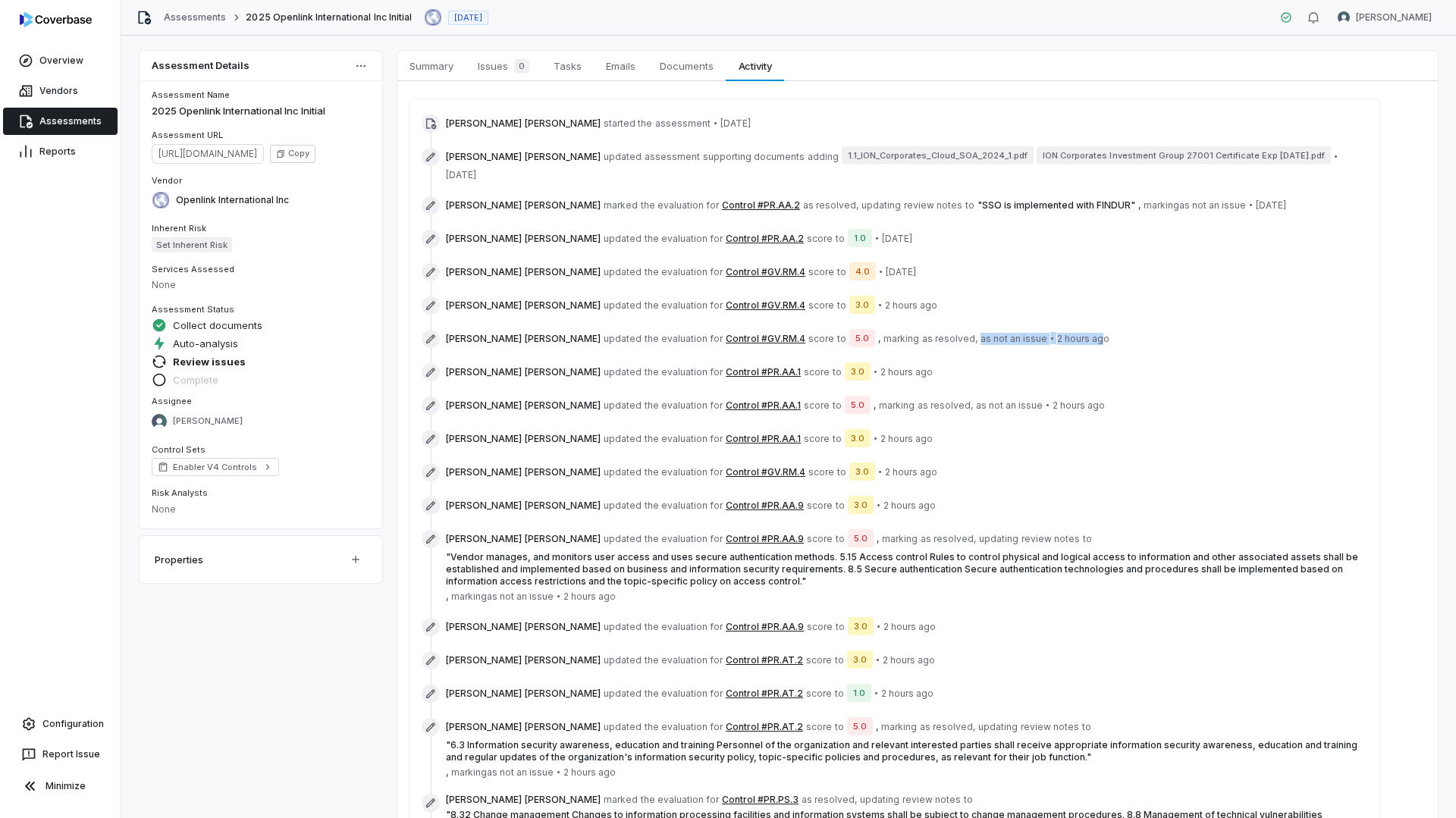
drag, startPoint x: 884, startPoint y: 319, endPoint x: 996, endPoint y: 322, distance: 112.0
click at [995, 330] on span "[PERSON_NAME] updated the evaluation for Control #GV.RM.4 score to 5.0 , markin…" at bounding box center [777, 339] width 664 height 18
click at [950, 363] on div "[PERSON_NAME] updated the evaluation for Control #PR.AA.1 score to 3.0 • 2 hour…" at bounding box center [907, 372] width 923 height 18
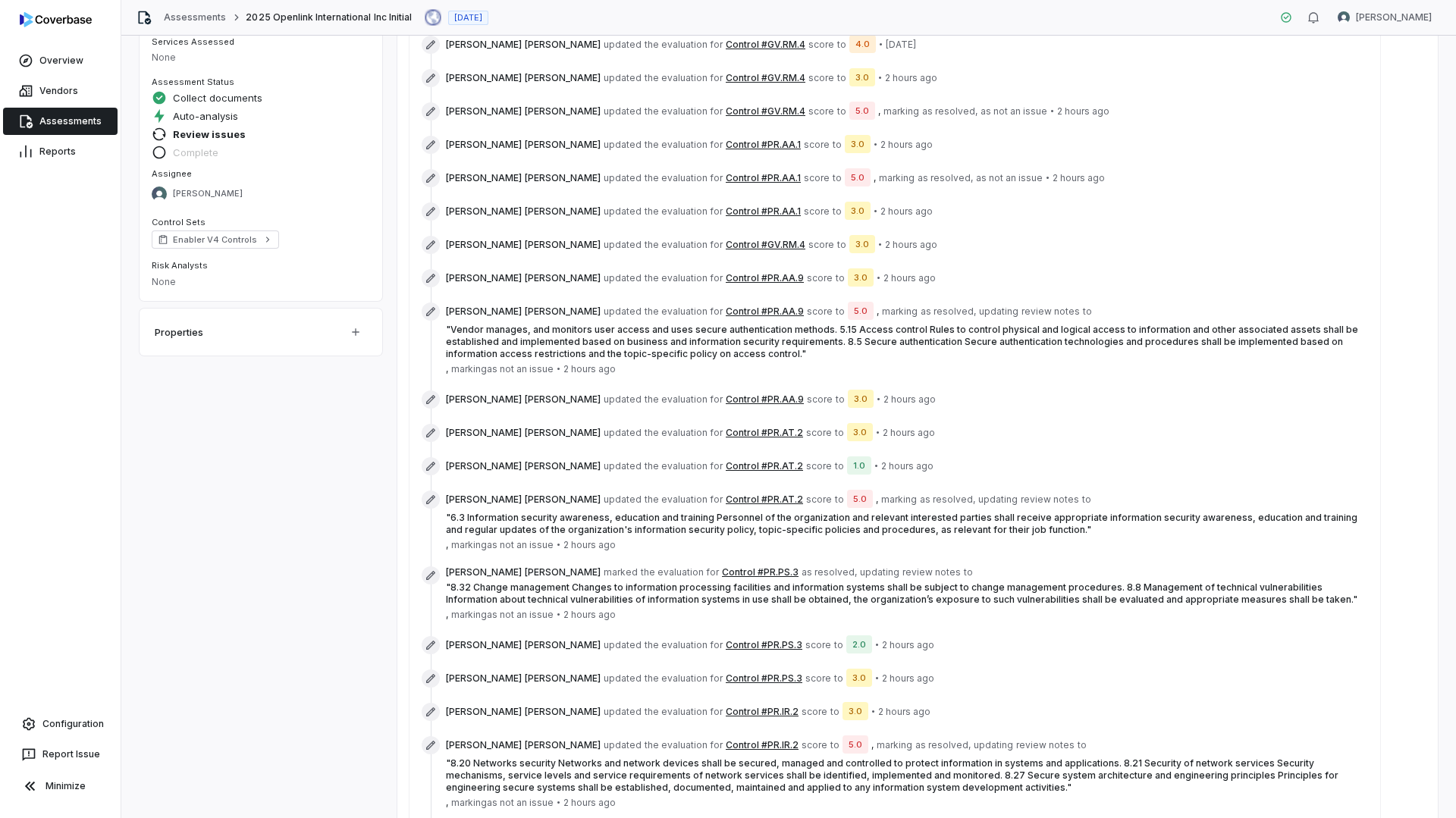
scroll to position [303, 0]
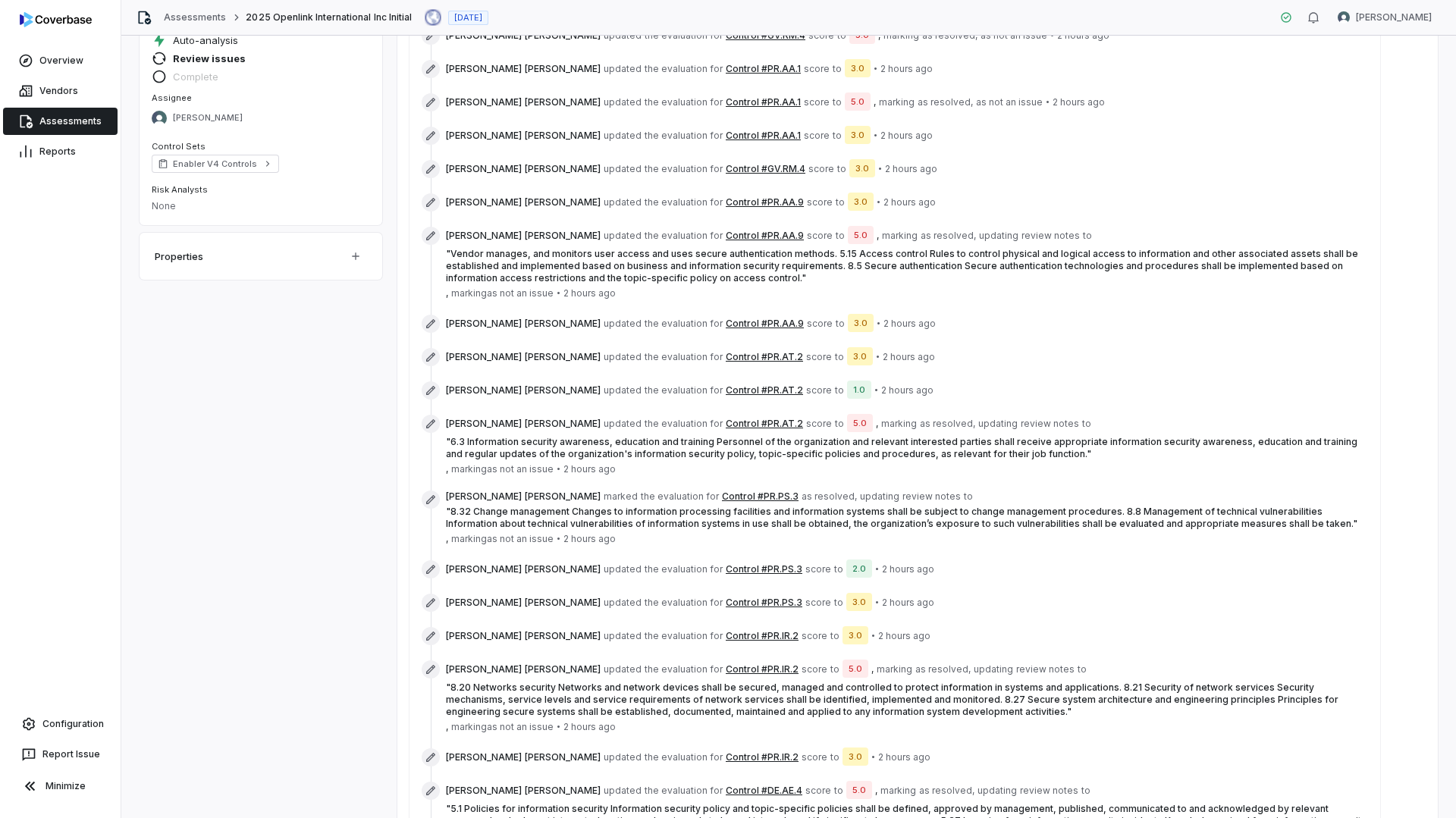
click at [359, 458] on div "Assessment Details Assessment Name 2025 Openlink International Inc Initial Asse…" at bounding box center [789, 509] width 1299 height 1523
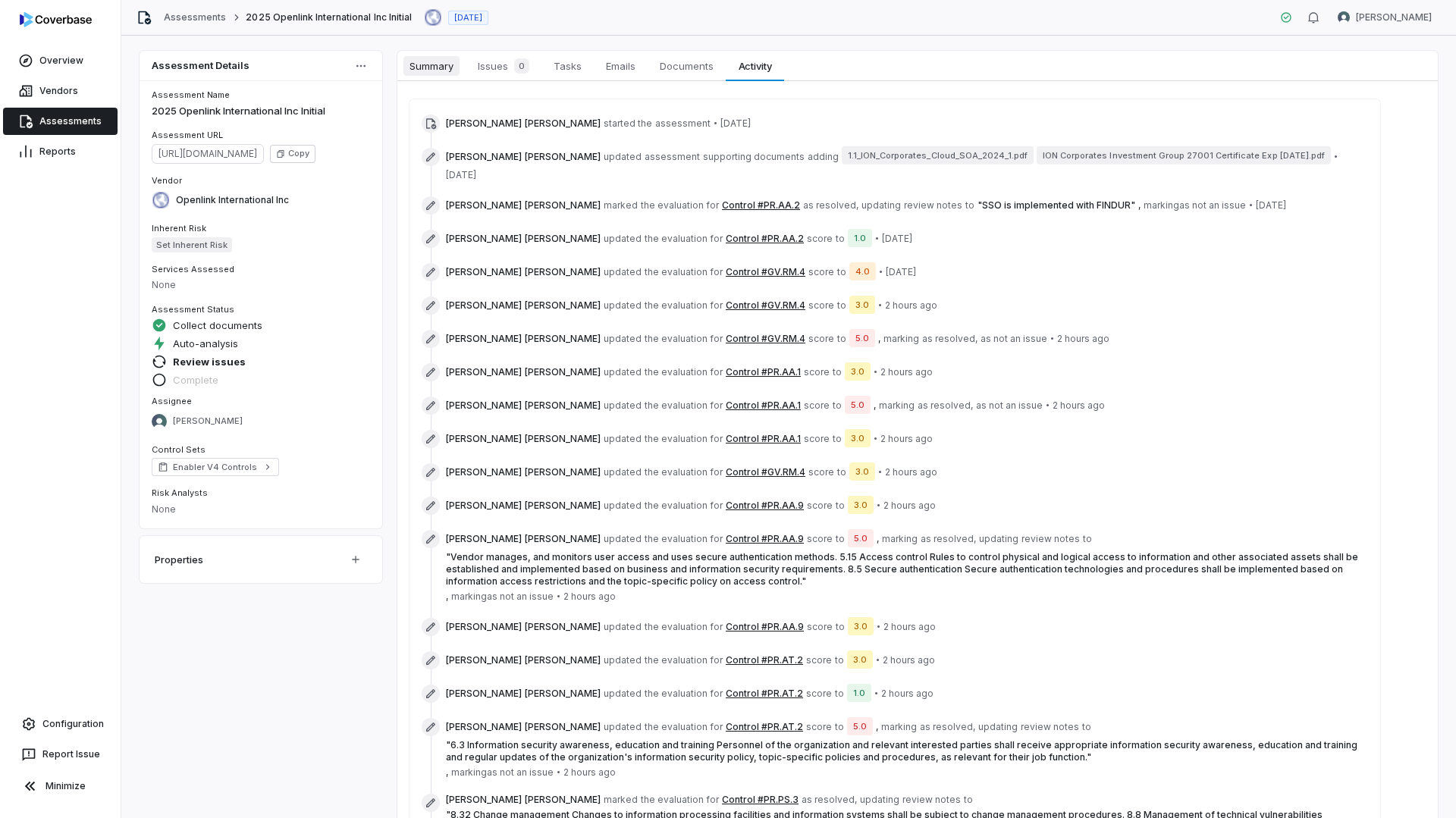
click at [440, 72] on span "Summary" at bounding box center [432, 66] width 56 height 19
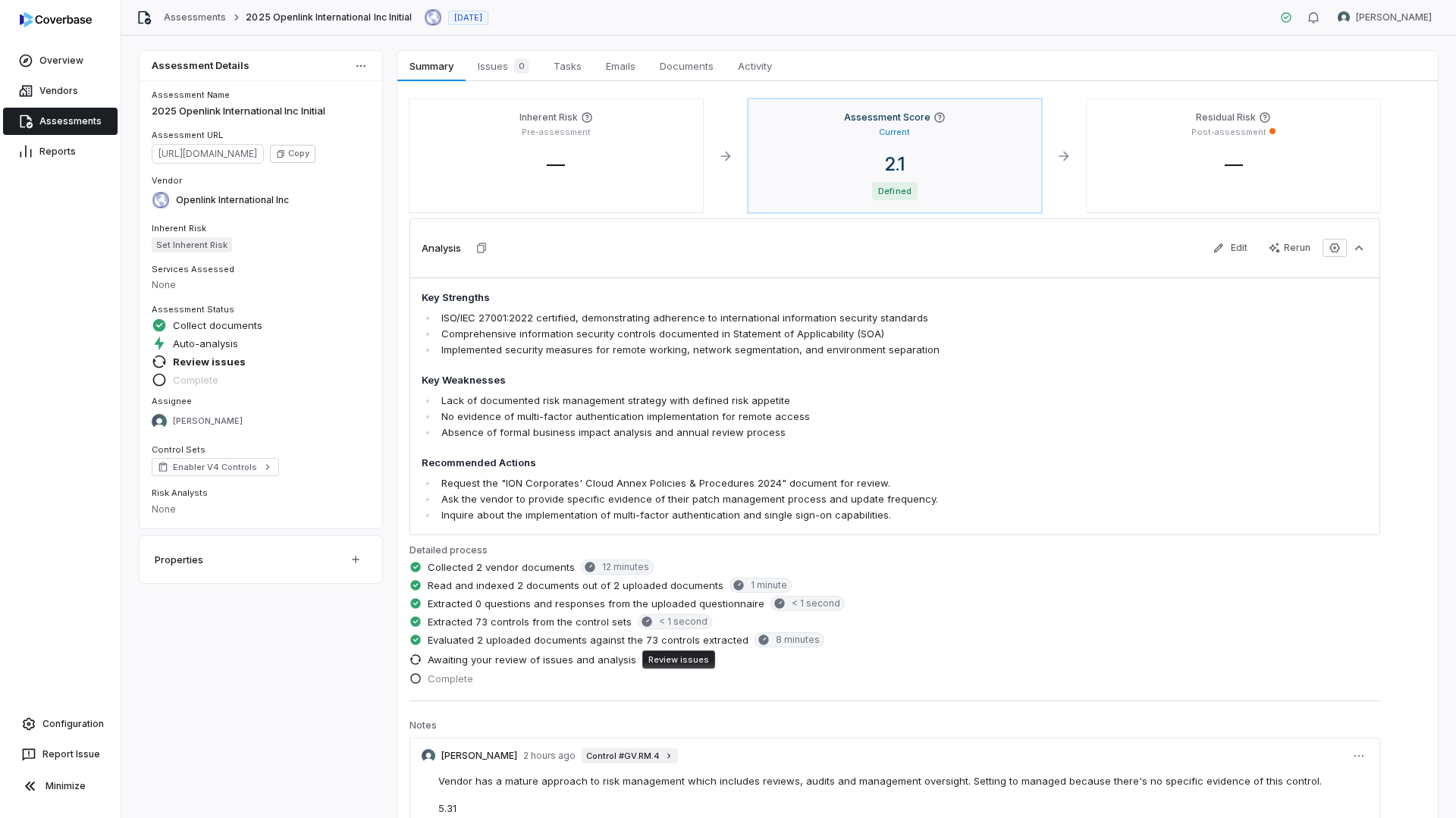
click at [877, 191] on span "Defined" at bounding box center [895, 191] width 44 height 18
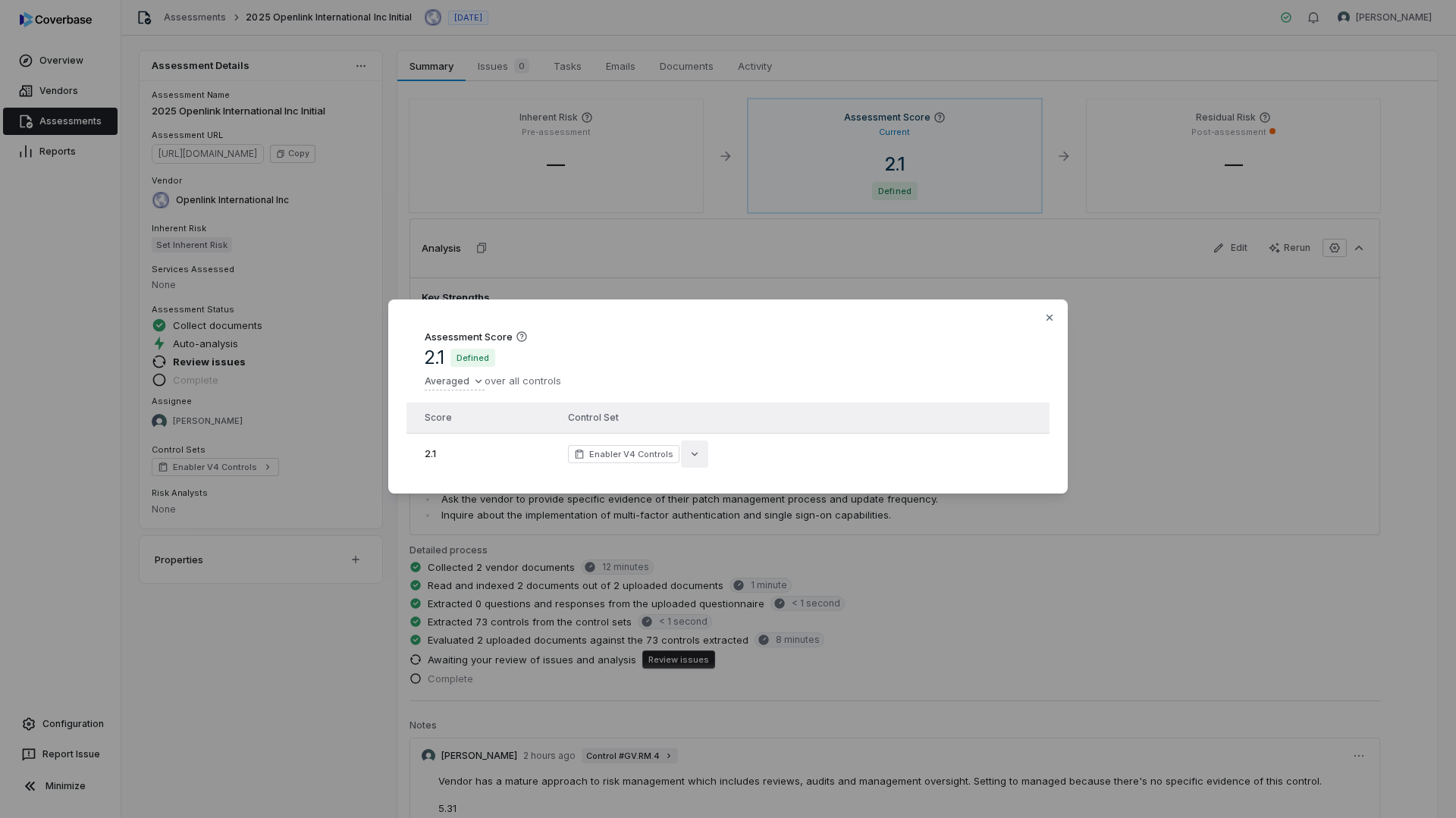
click at [692, 457] on icon "button" at bounding box center [694, 454] width 12 height 12
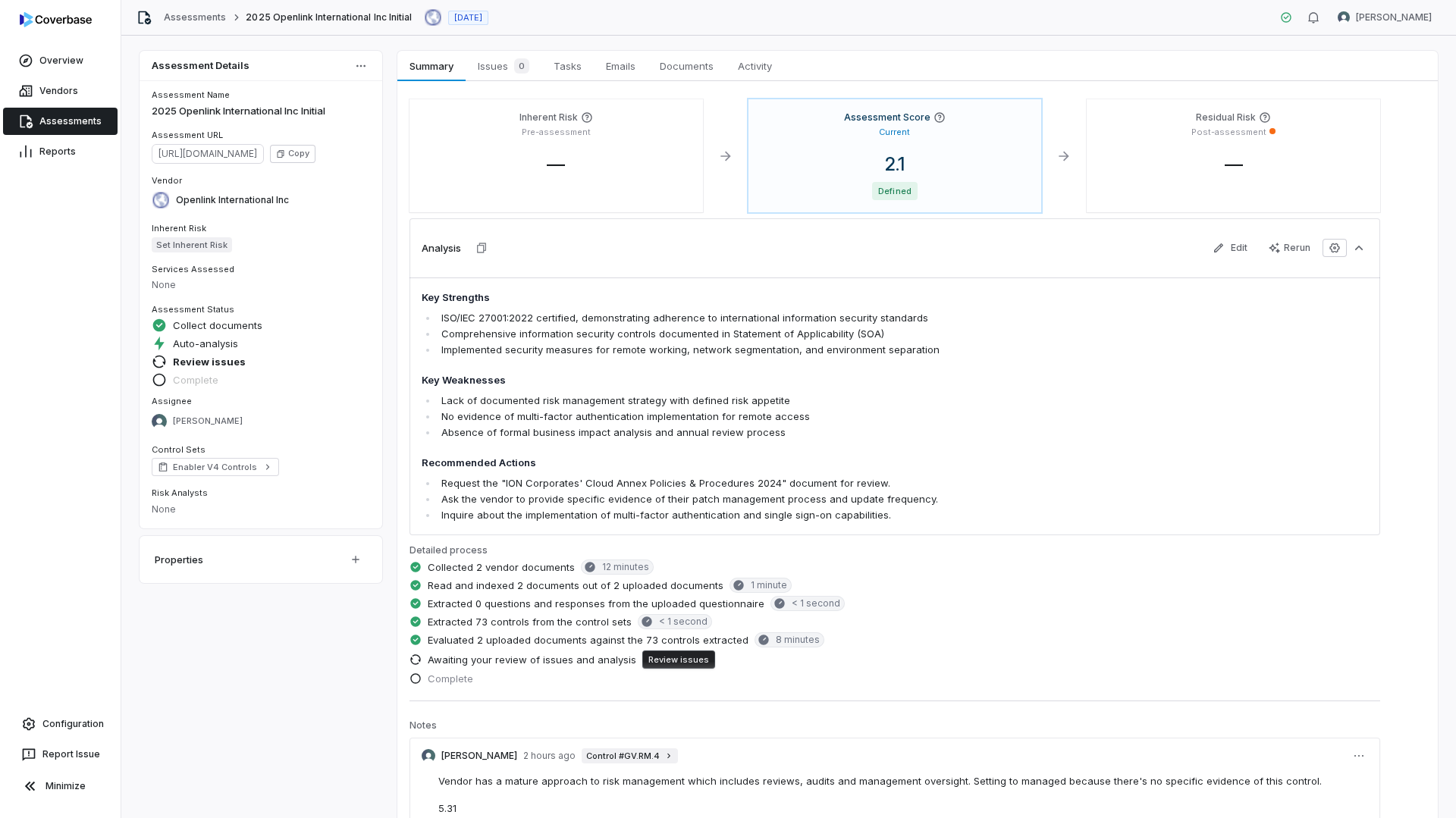
click at [61, 122] on link "Assessments" at bounding box center [60, 122] width 115 height 28
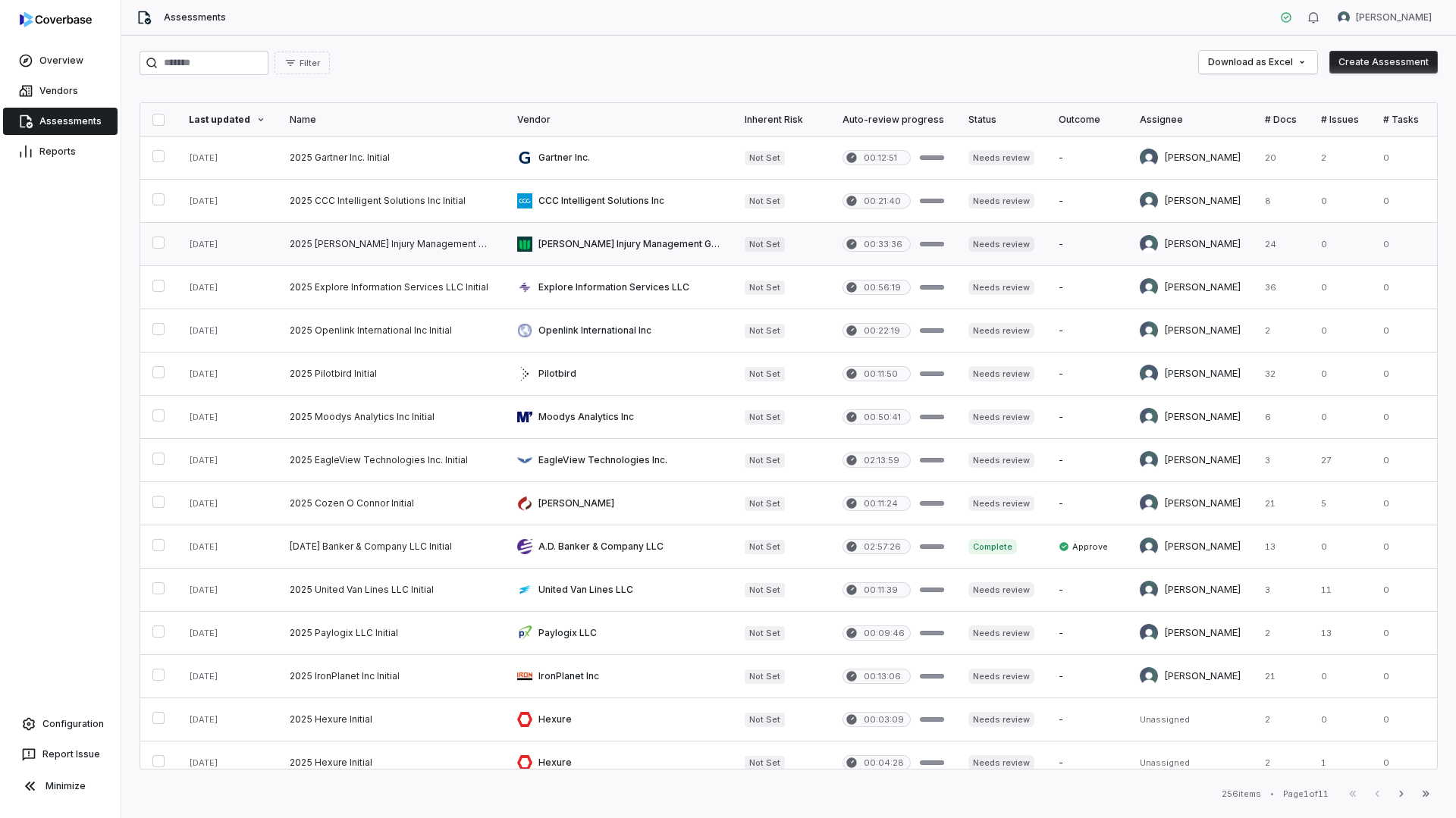
click at [634, 249] on link at bounding box center [618, 244] width 227 height 43
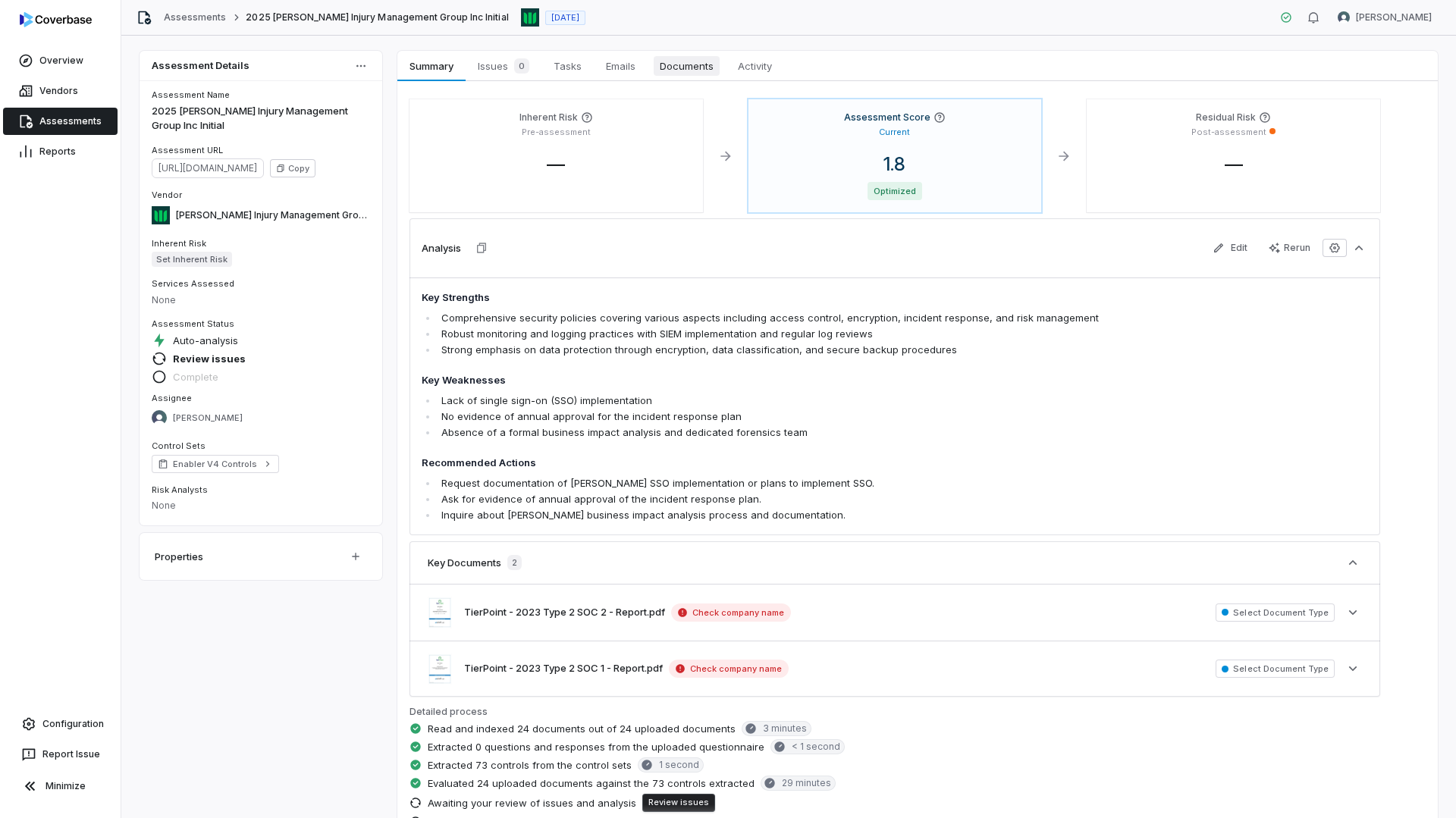
drag, startPoint x: 681, startPoint y: 66, endPoint x: 677, endPoint y: 76, distance: 10.8
click at [680, 66] on span "Documents" at bounding box center [686, 66] width 66 height 19
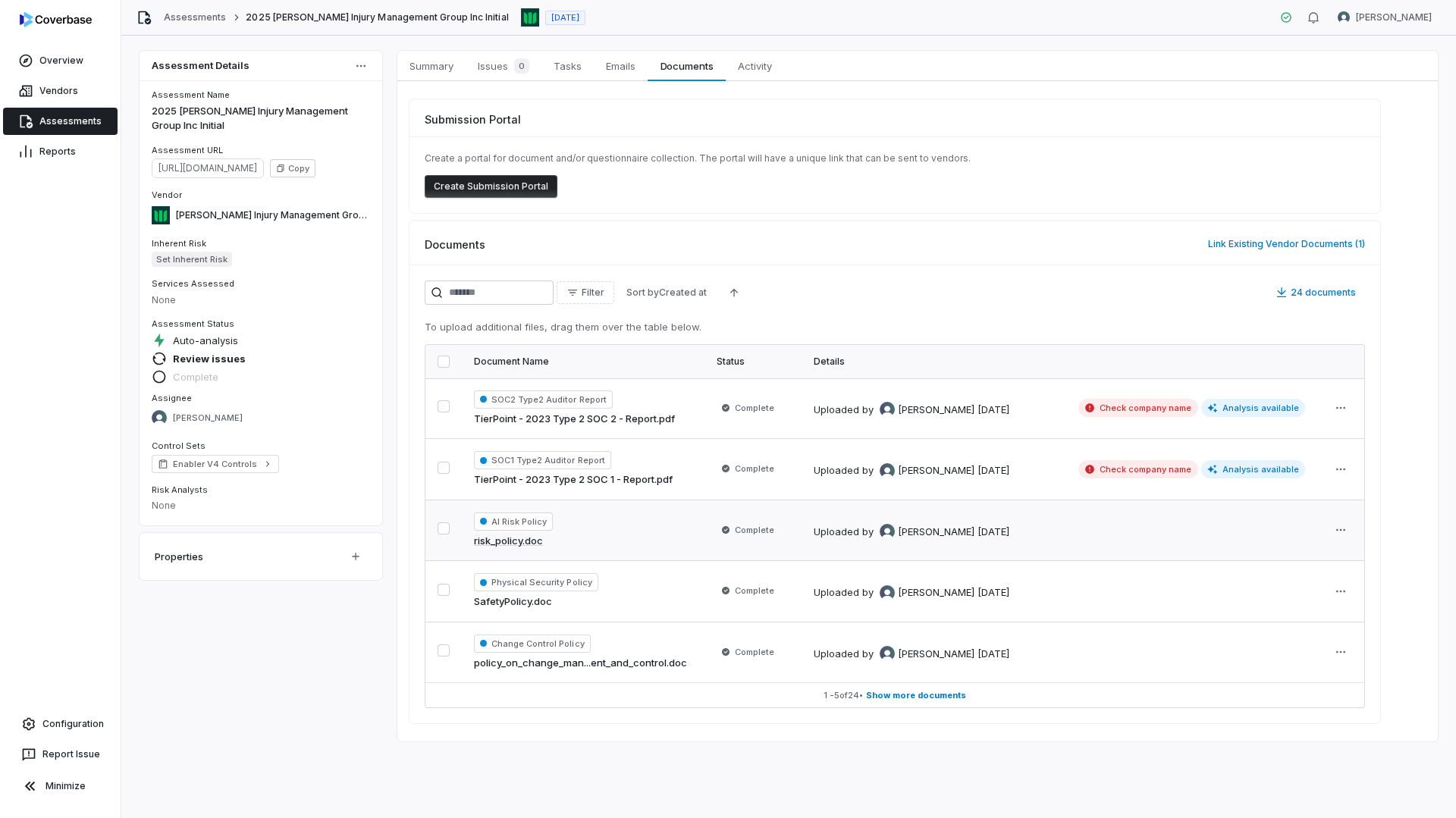
click at [532, 541] on link "risk_policy.doc" at bounding box center [508, 542] width 69 height 15
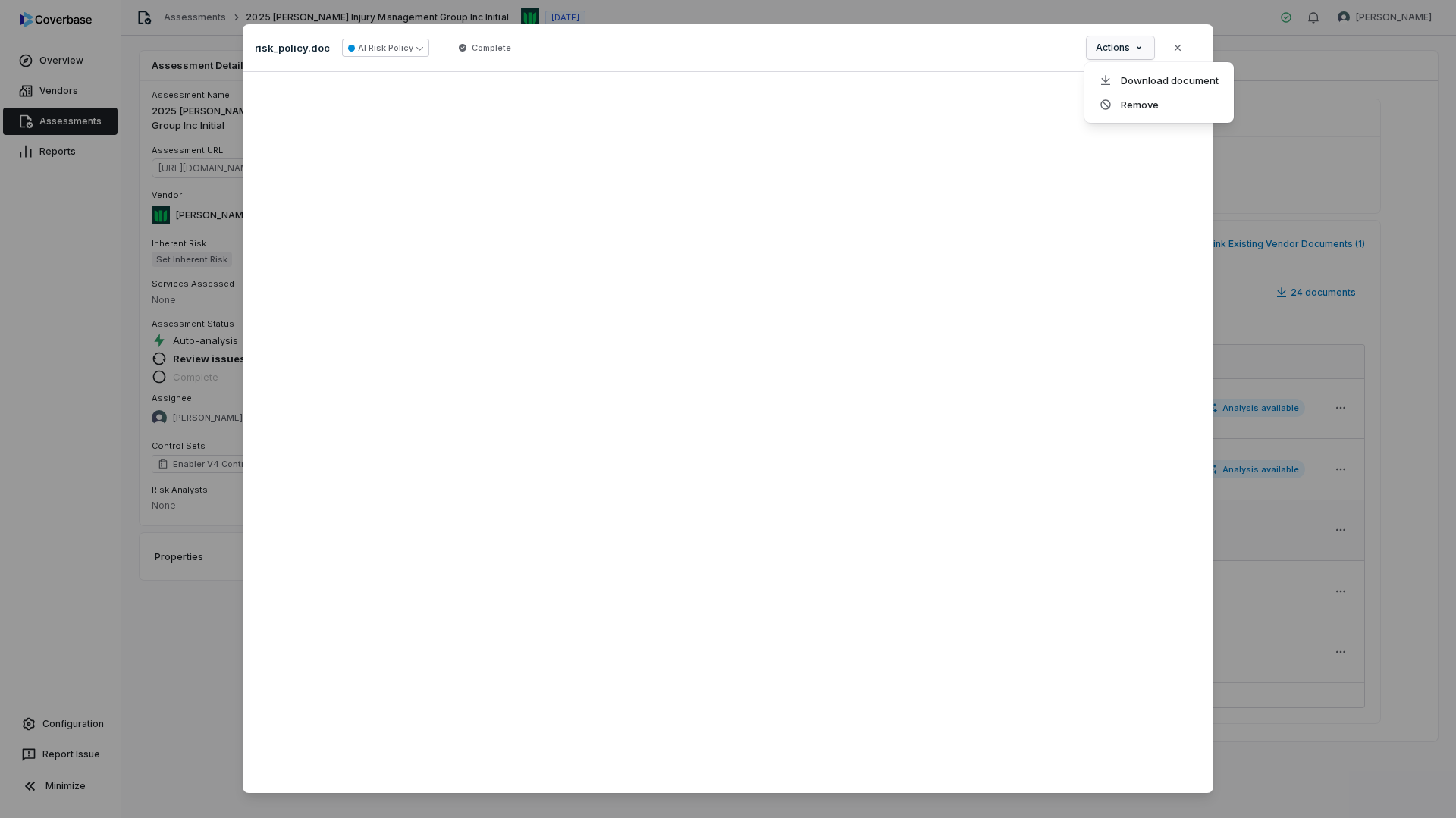
click at [1144, 55] on div "Document Preview risk_policy.doc AI Risk Policy Complete Actions Close" at bounding box center [728, 421] width 1456 height 843
click at [1147, 81] on div "Download document" at bounding box center [1159, 80] width 138 height 24
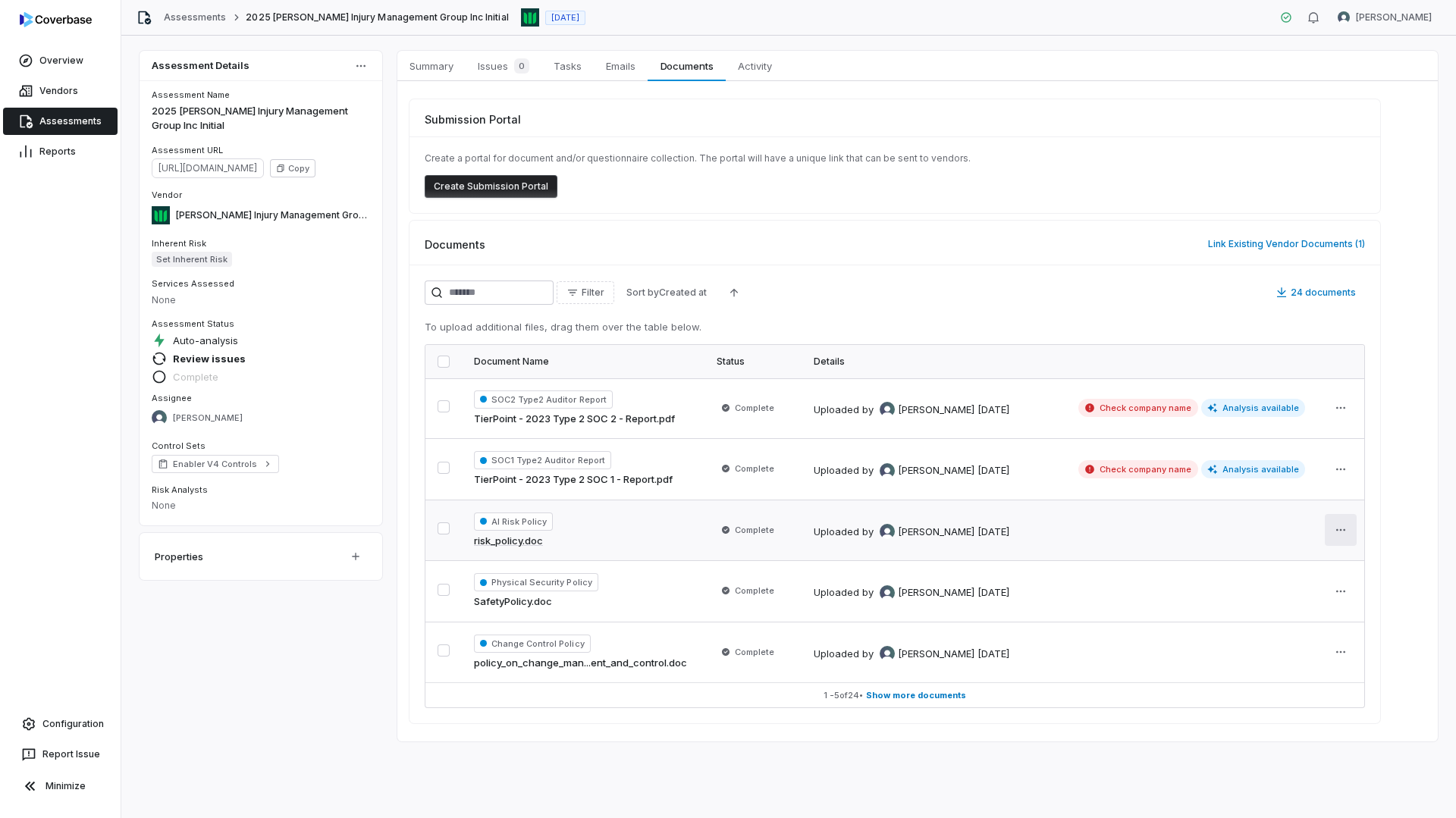
click at [1331, 532] on html "Overview Vendors Assessments Reports Configuration Report Issue Minimize Assess…" at bounding box center [728, 409] width 1456 height 818
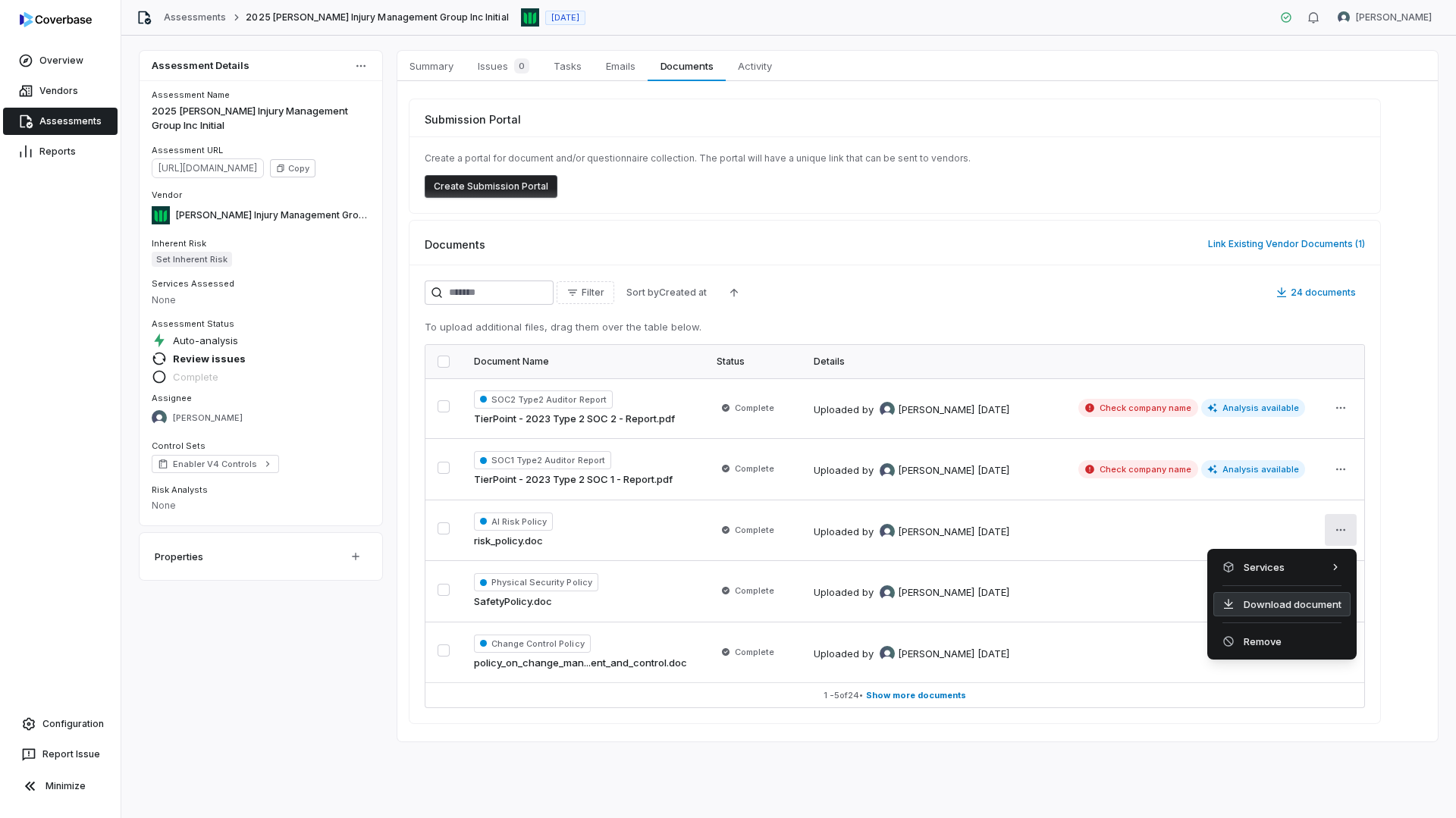
click at [1300, 599] on div "Download document" at bounding box center [1282, 604] width 138 height 24
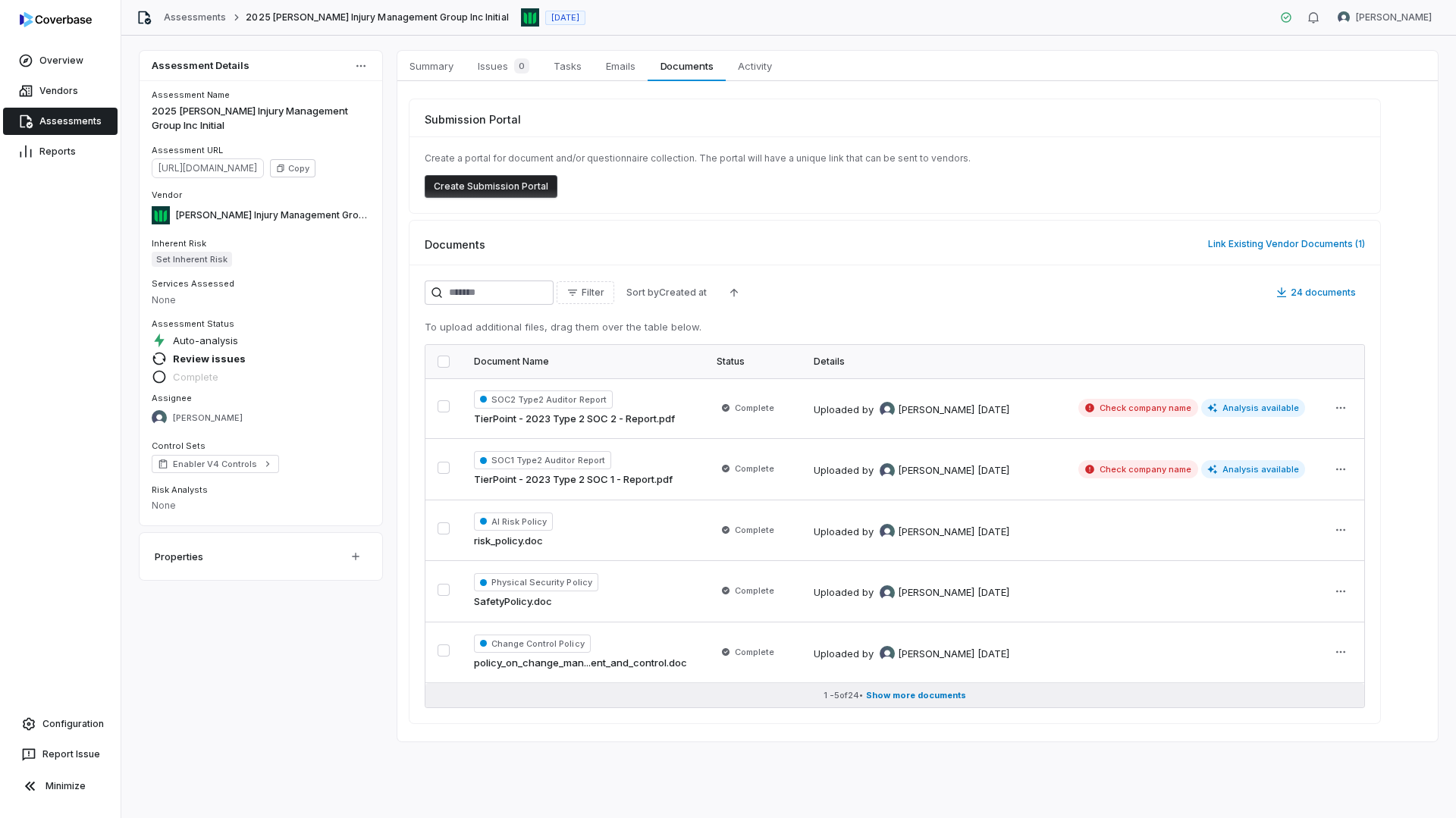
click at [890, 696] on span "Show more documents" at bounding box center [916, 696] width 100 height 11
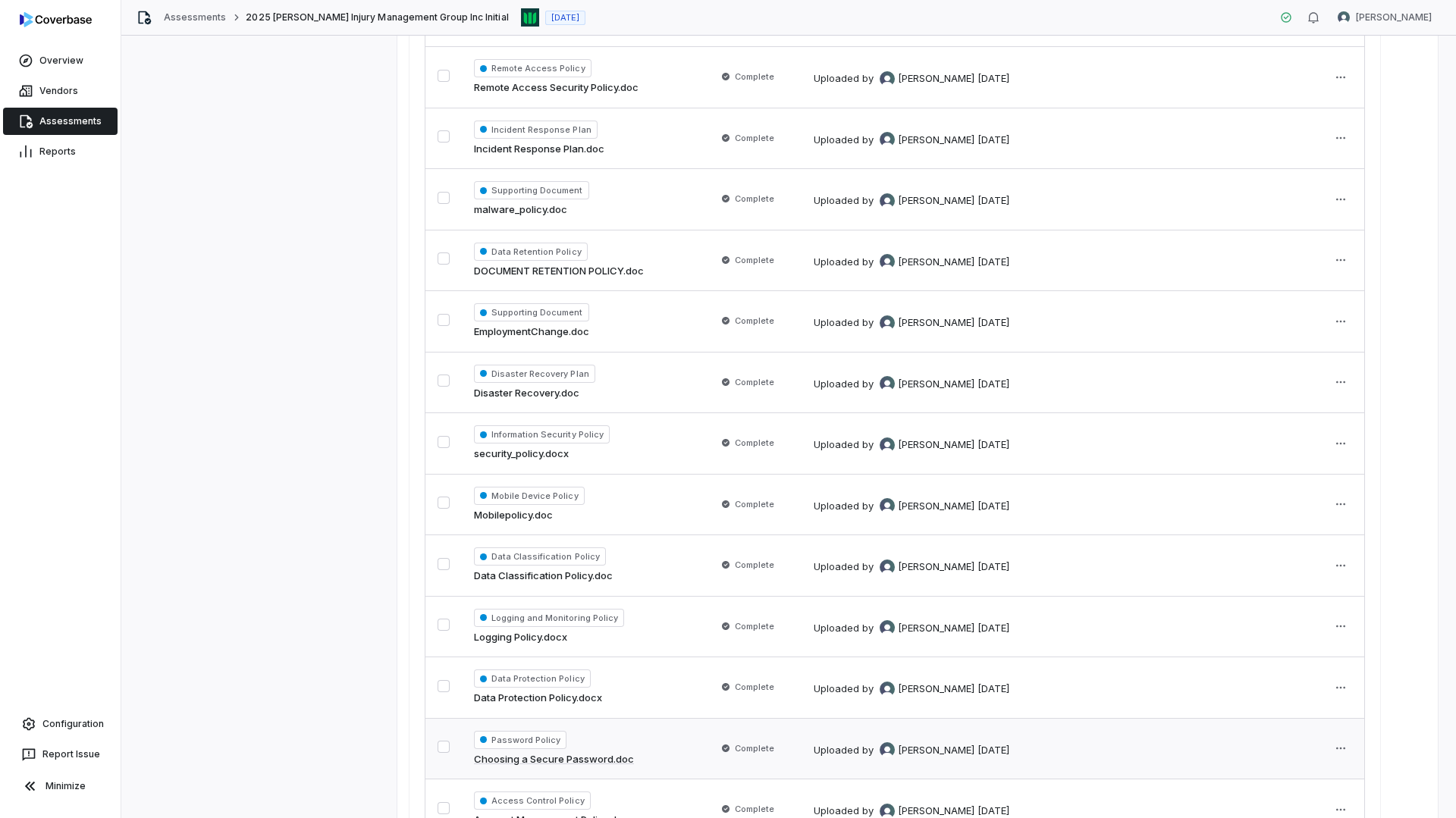
scroll to position [835, 0]
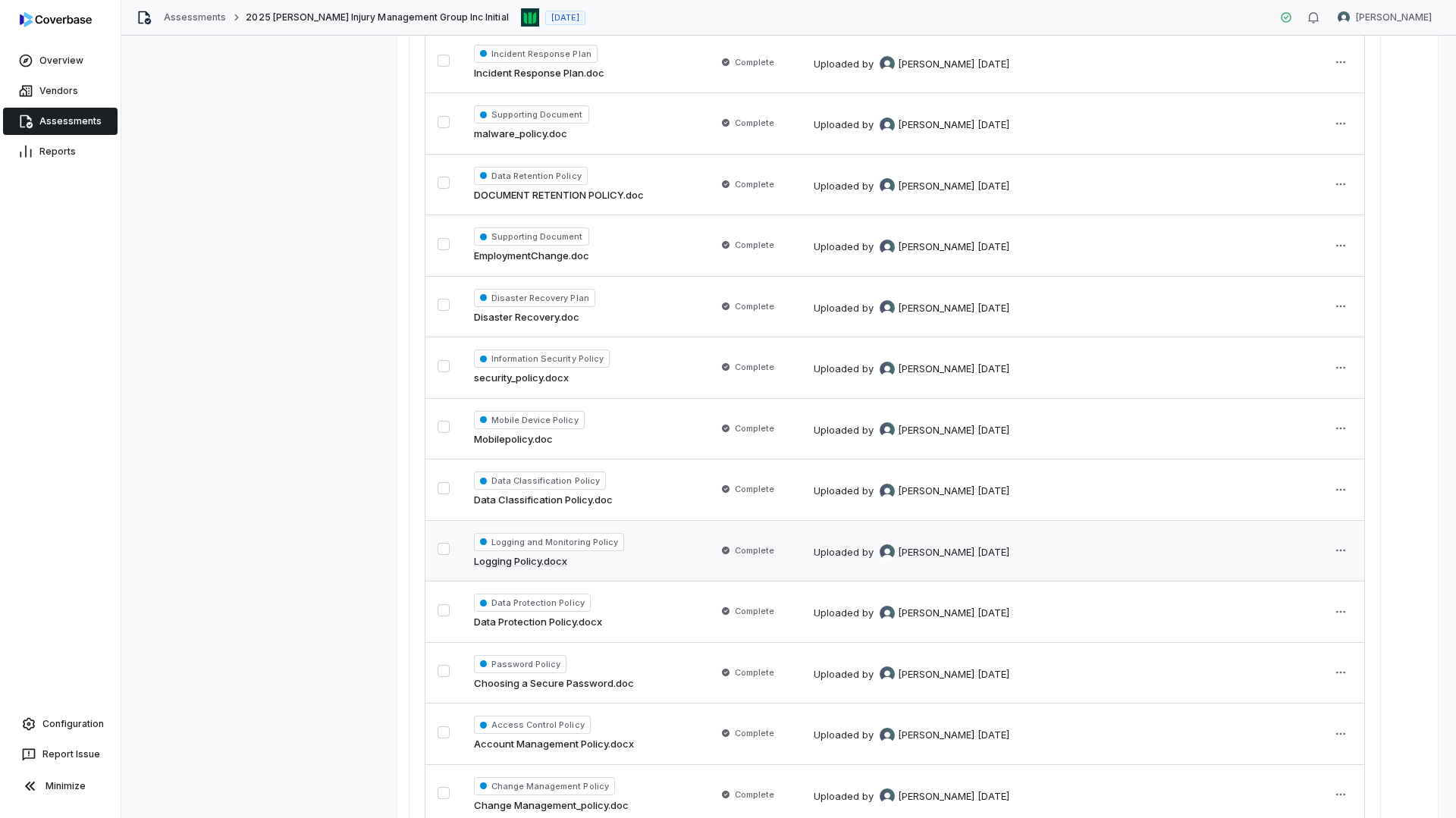
click at [545, 565] on link "Logging Policy.docx" at bounding box center [520, 562] width 93 height 15
click at [263, 236] on div "Assessment Details Assessment Name 2025 [PERSON_NAME] Injury Management Group I…" at bounding box center [789, 141] width 1299 height 1851
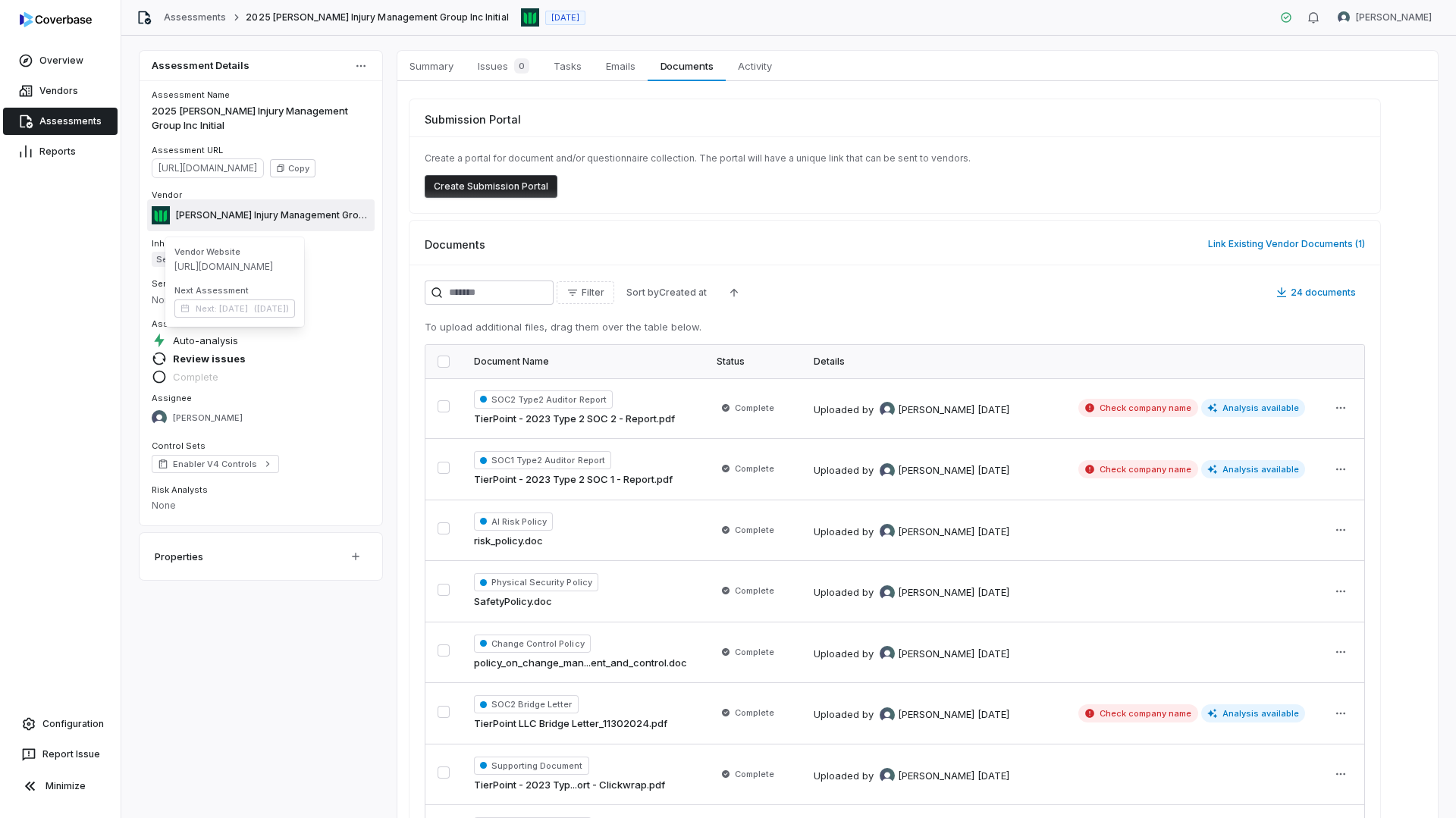
drag, startPoint x: 344, startPoint y: 214, endPoint x: 213, endPoint y: 211, distance: 131.0
click at [213, 211] on span "[PERSON_NAME] Injury Management Group Inc" at bounding box center [273, 214] width 194 height 12
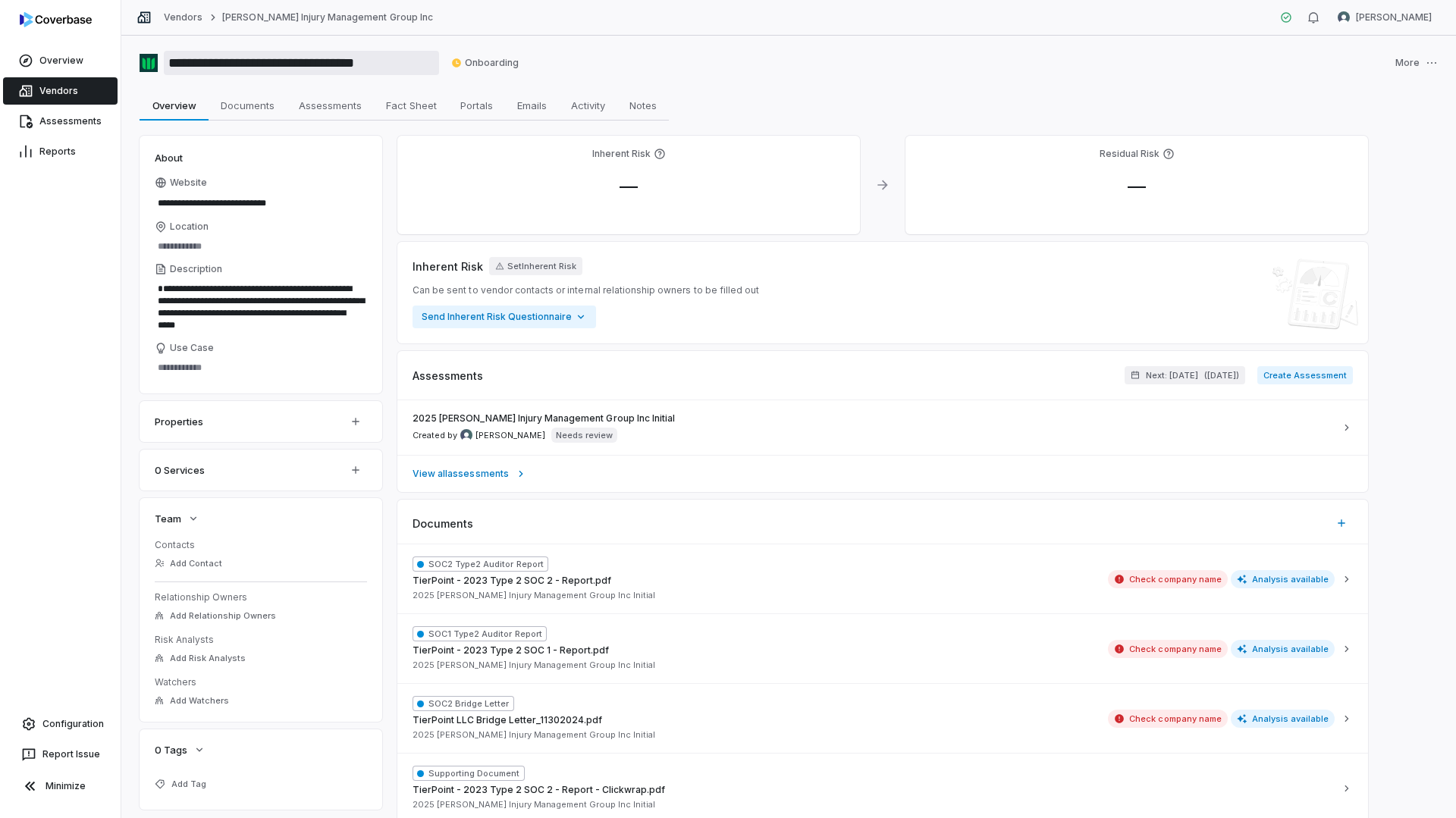
drag, startPoint x: 421, startPoint y: 66, endPoint x: 167, endPoint y: 73, distance: 254.1
click at [167, 73] on input "**********" at bounding box center [301, 63] width 275 height 24
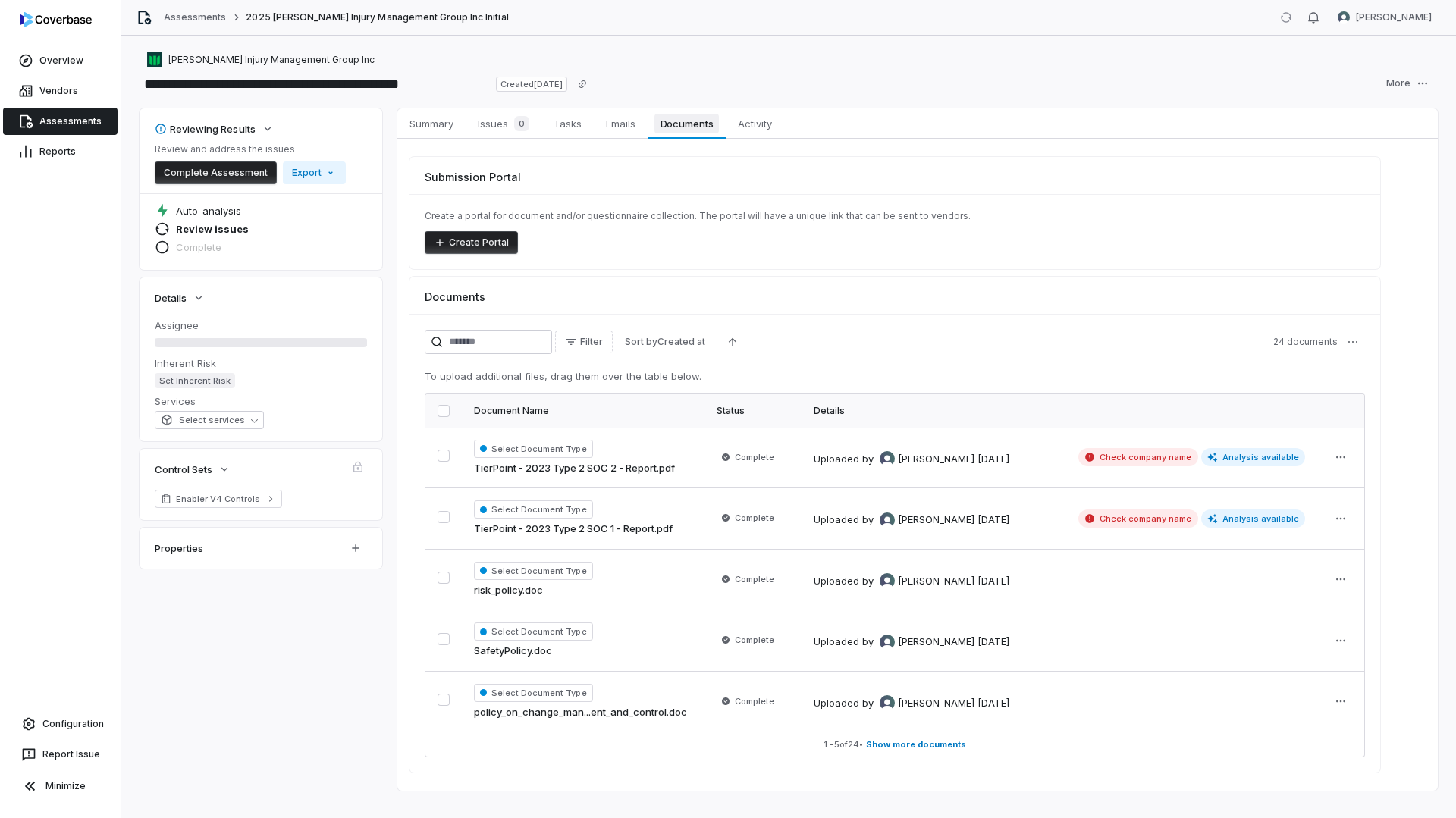
click at [679, 131] on span "Documents" at bounding box center [687, 123] width 66 height 19
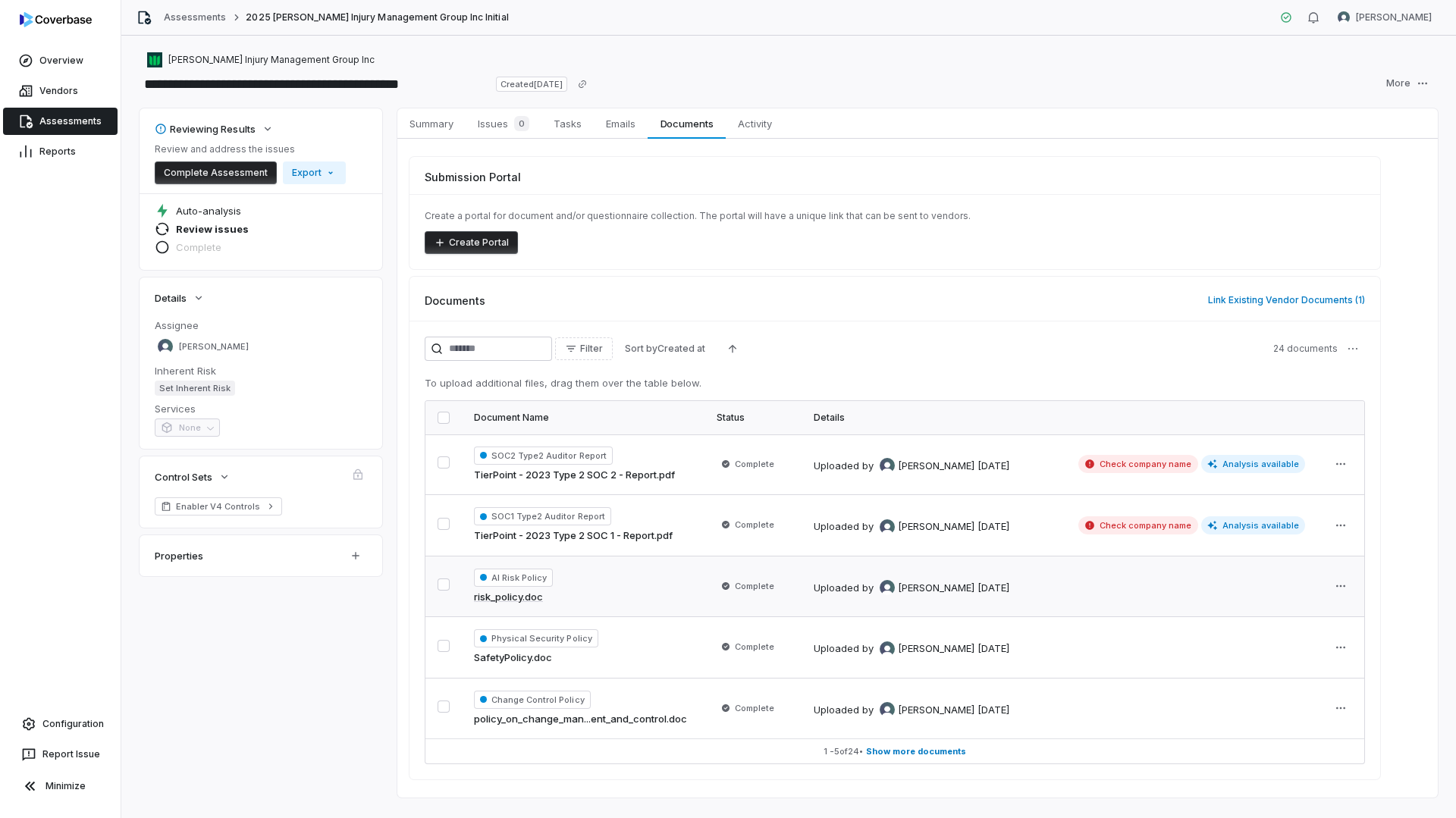
click at [511, 590] on link "risk_policy.doc" at bounding box center [508, 597] width 69 height 15
click at [505, 597] on link "risk_policy.doc" at bounding box center [508, 597] width 69 height 15
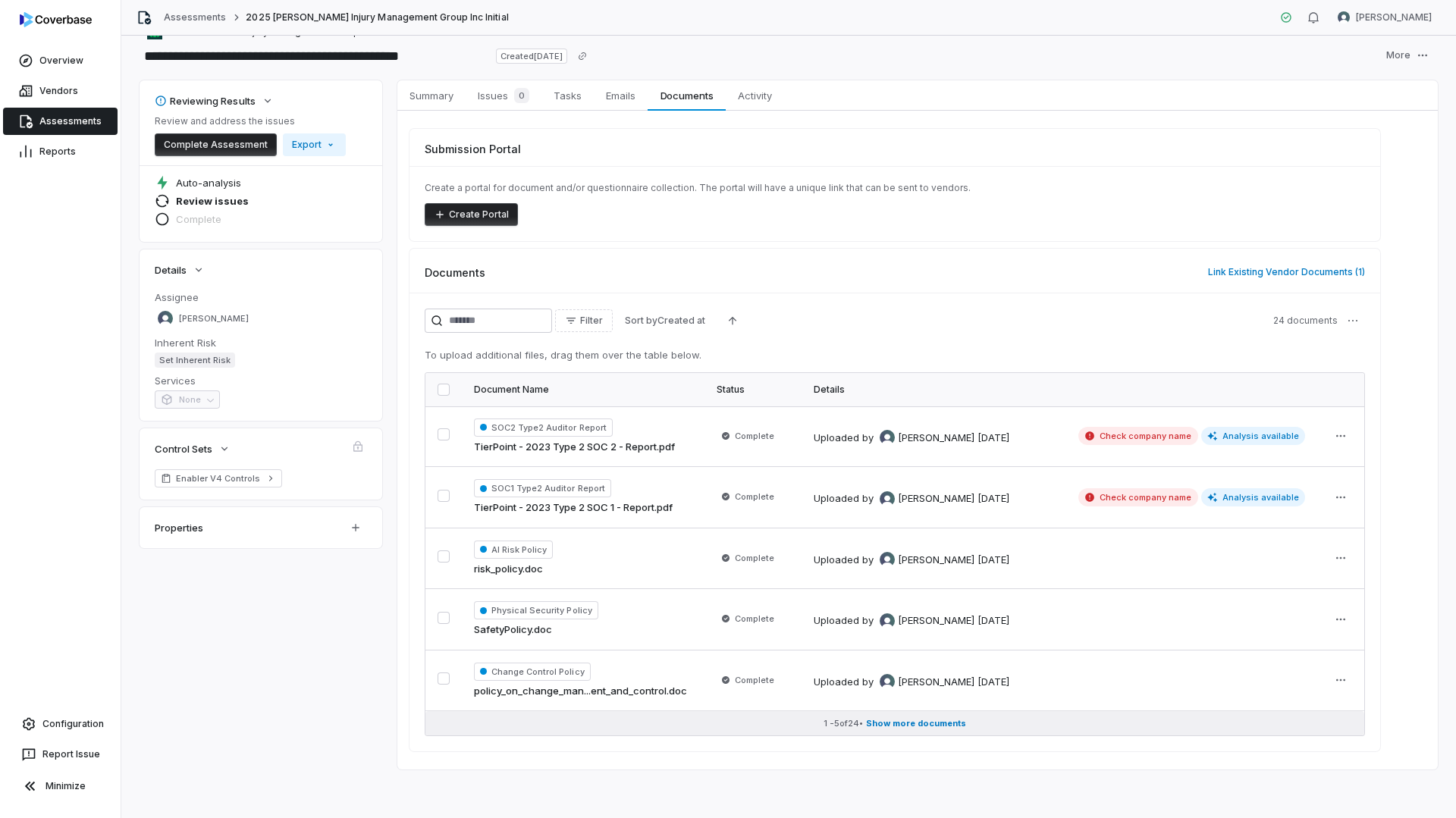
click at [898, 731] on button "1 - 5 of 24 • Show more documents" at bounding box center [895, 724] width 939 height 24
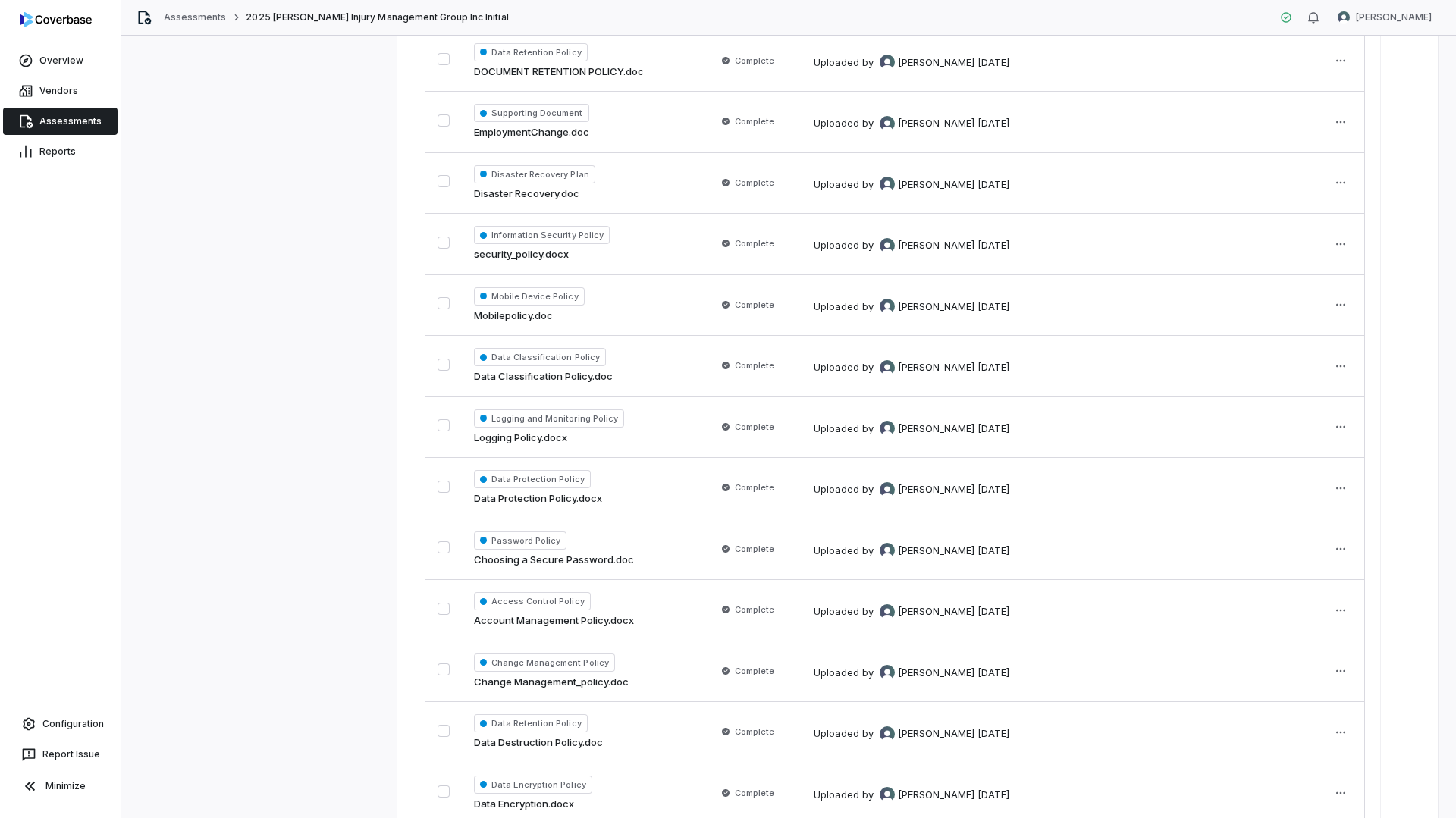
scroll to position [1189, 0]
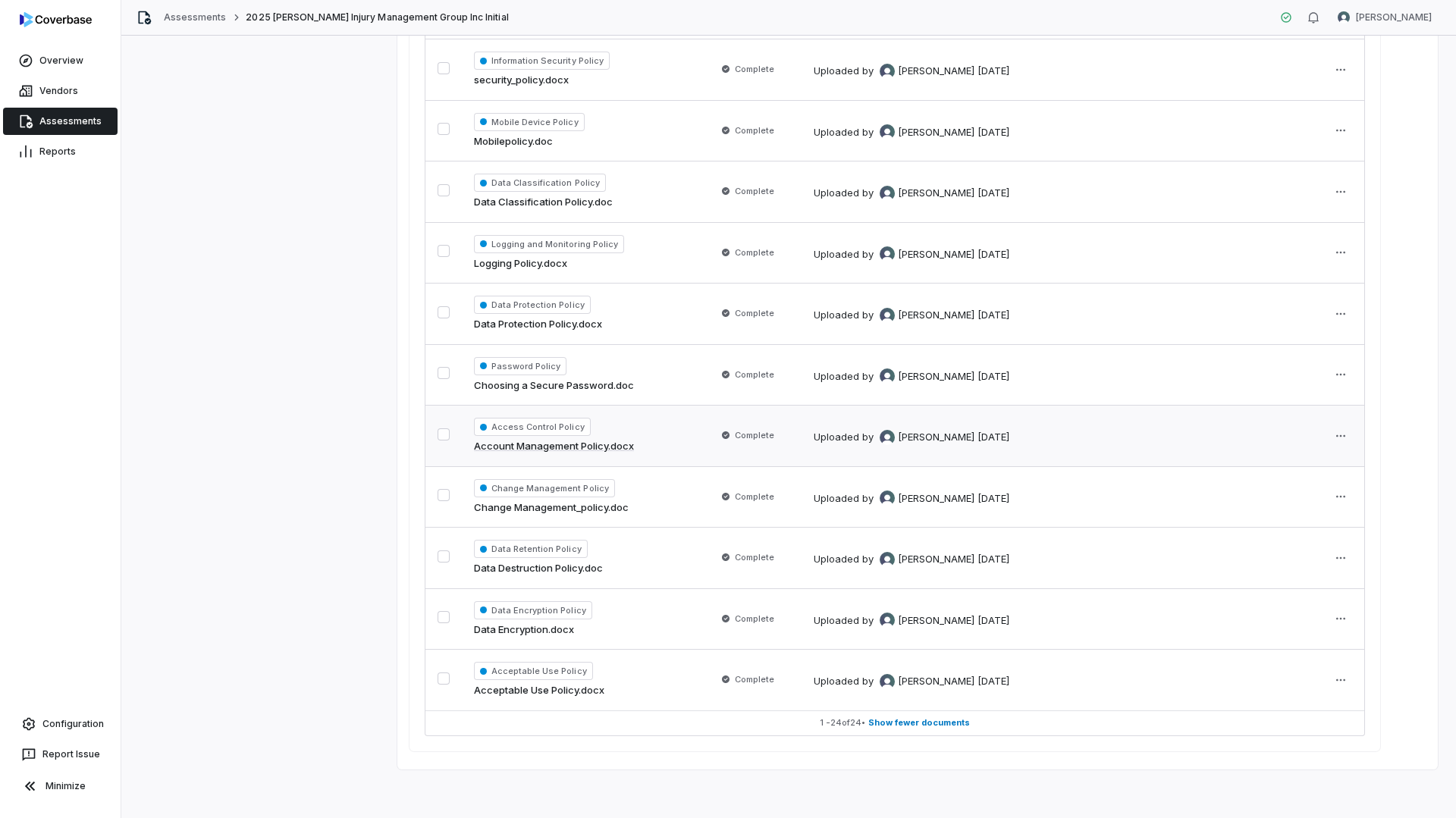
click at [619, 442] on link "Account Management Policy.docx" at bounding box center [554, 446] width 160 height 15
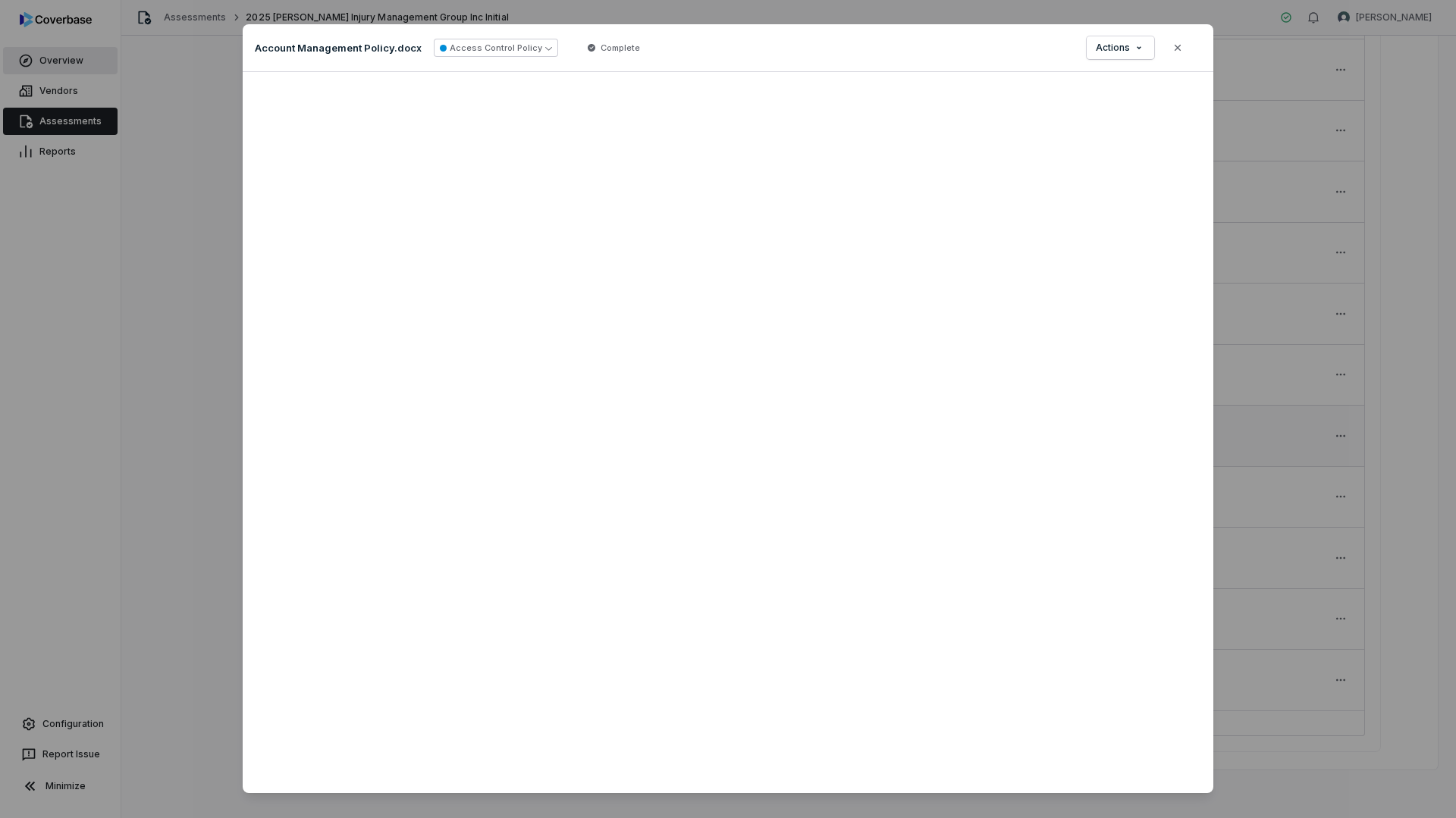
drag, startPoint x: 1165, startPoint y: 50, endPoint x: 113, endPoint y: 69, distance: 1052.2
click at [1165, 50] on button "Close" at bounding box center [1178, 47] width 31 height 31
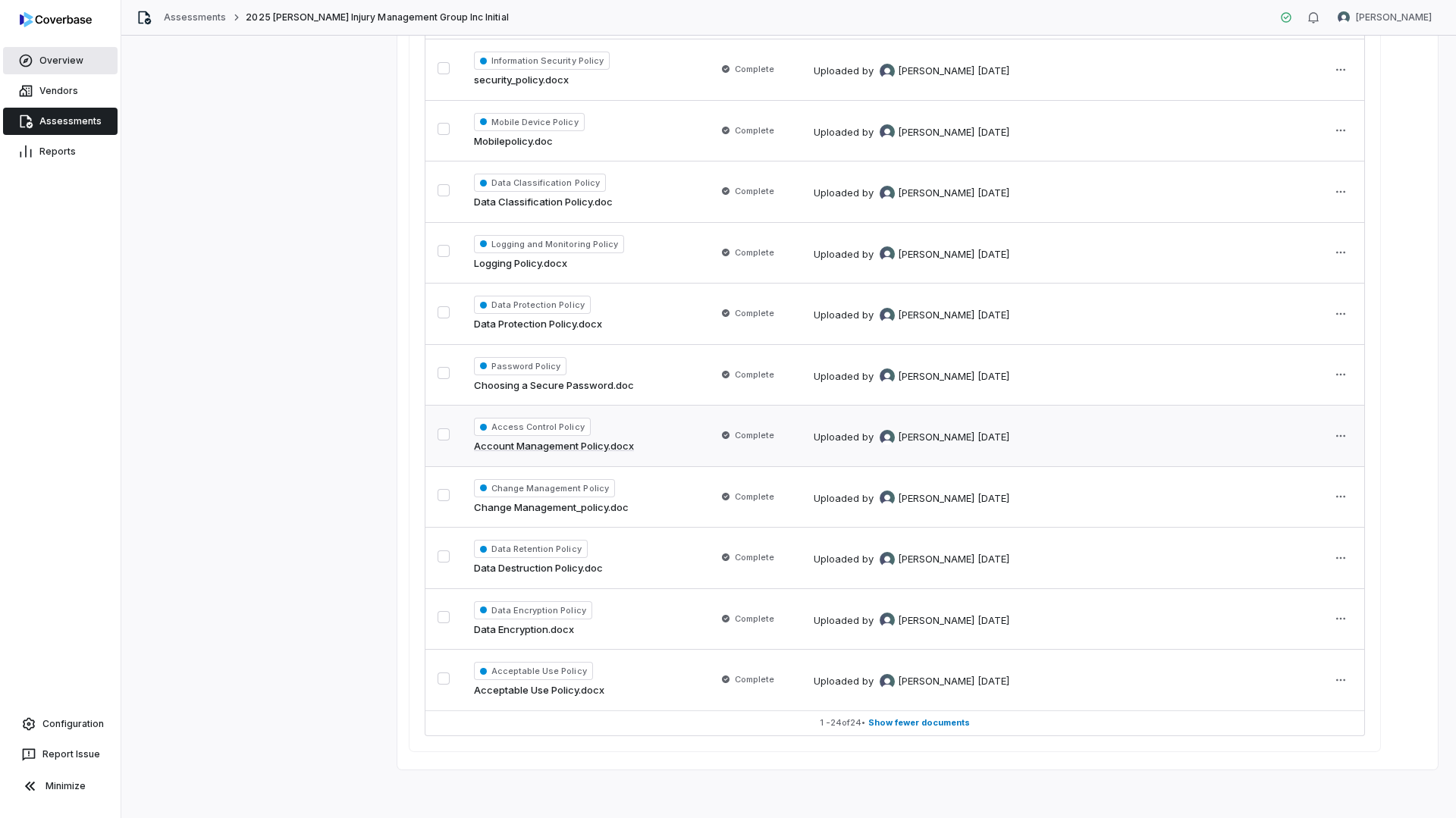
click at [69, 71] on link "Overview" at bounding box center [60, 61] width 115 height 28
